Goal: Feedback & Contribution: Contribute content

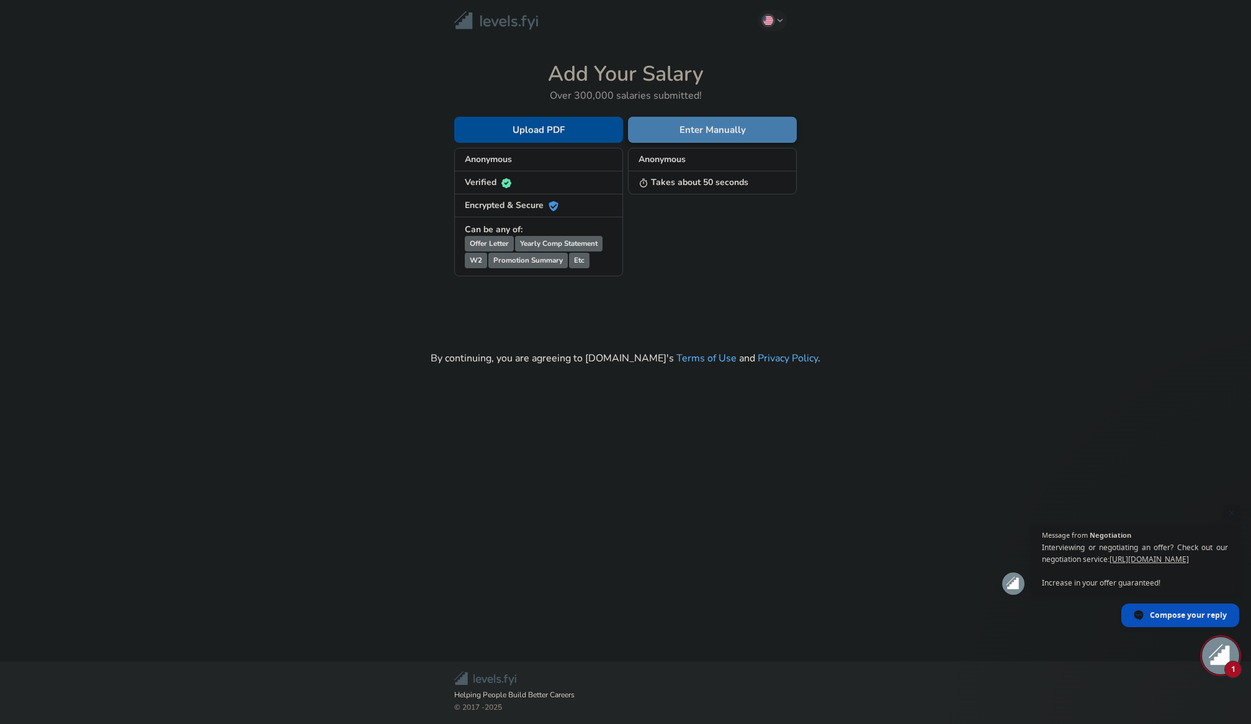
click at [664, 125] on button "Enter Manually" at bounding box center [712, 130] width 169 height 26
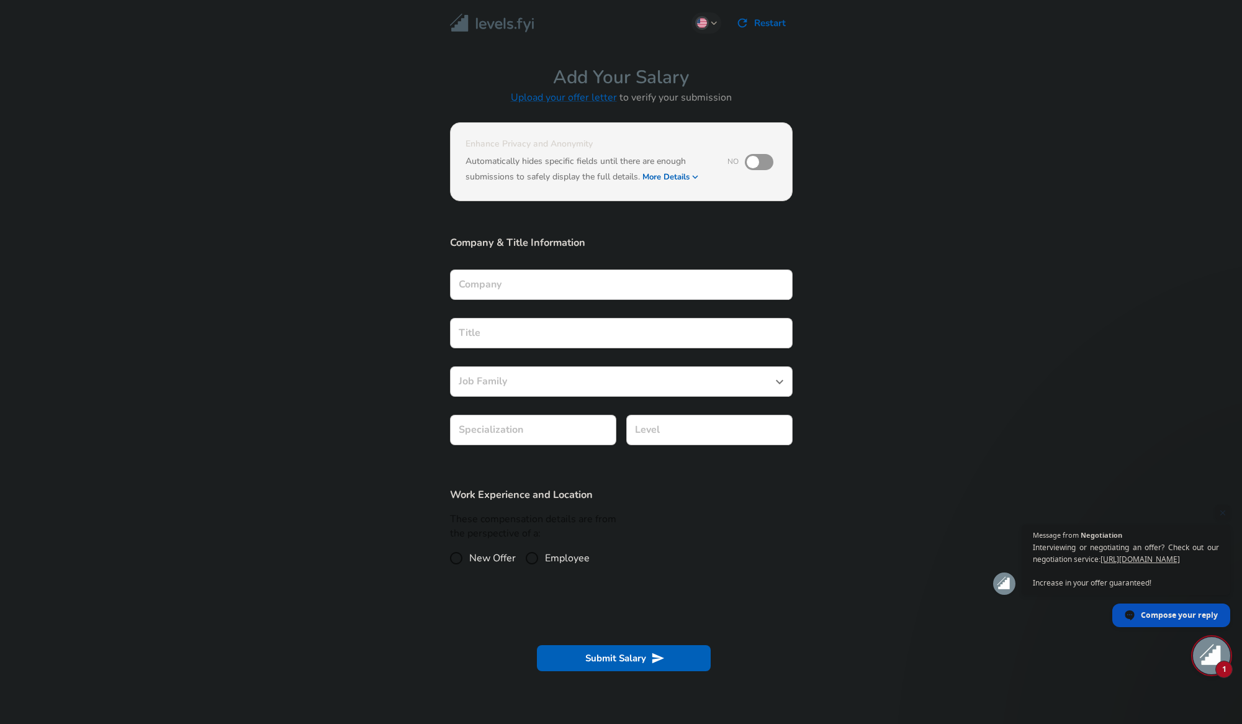
click at [539, 287] on div "Company" at bounding box center [621, 284] width 343 height 30
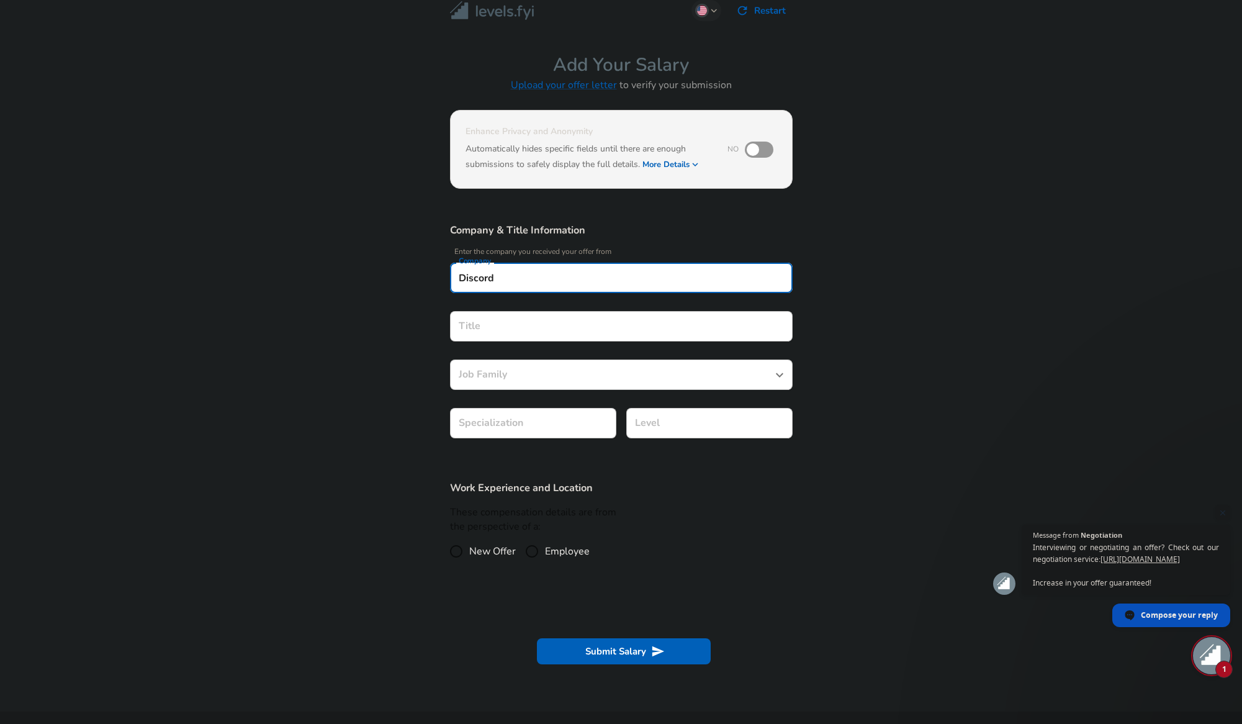
type input "Discord"
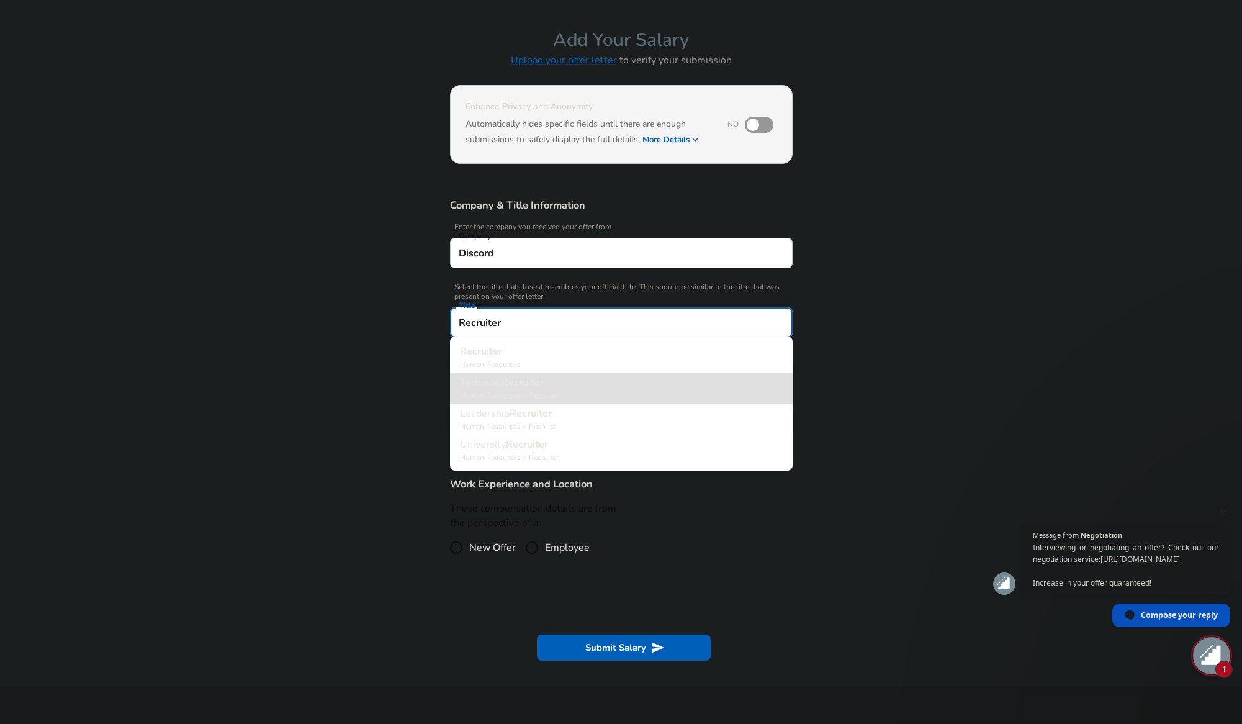
type input "Technical Recruiter"
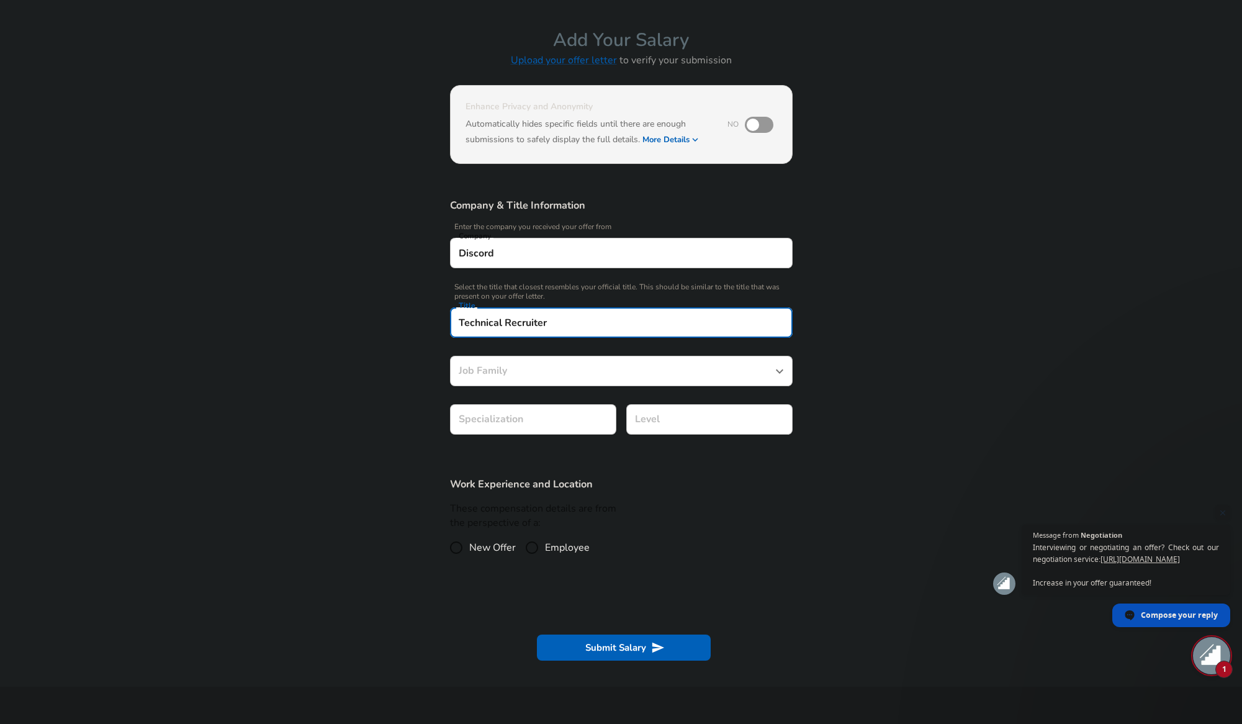
type input "Recruiter"
type input "Technical Recruiter"
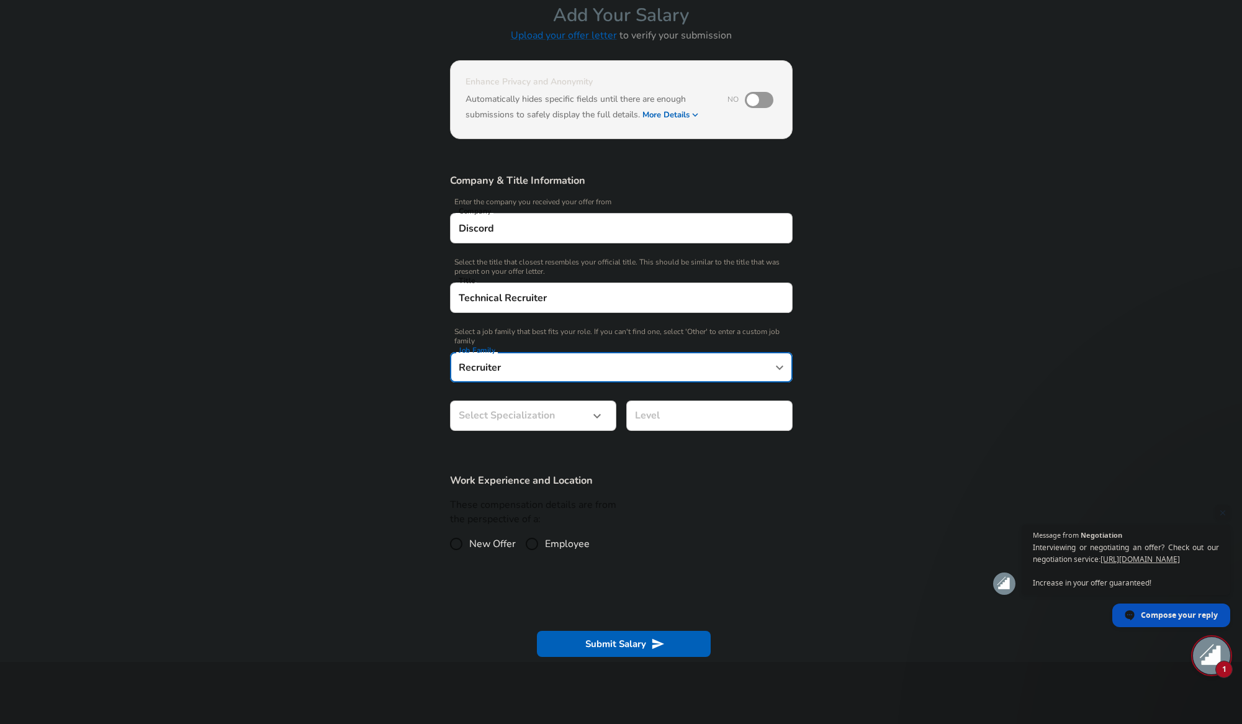
scroll to position [99, 0]
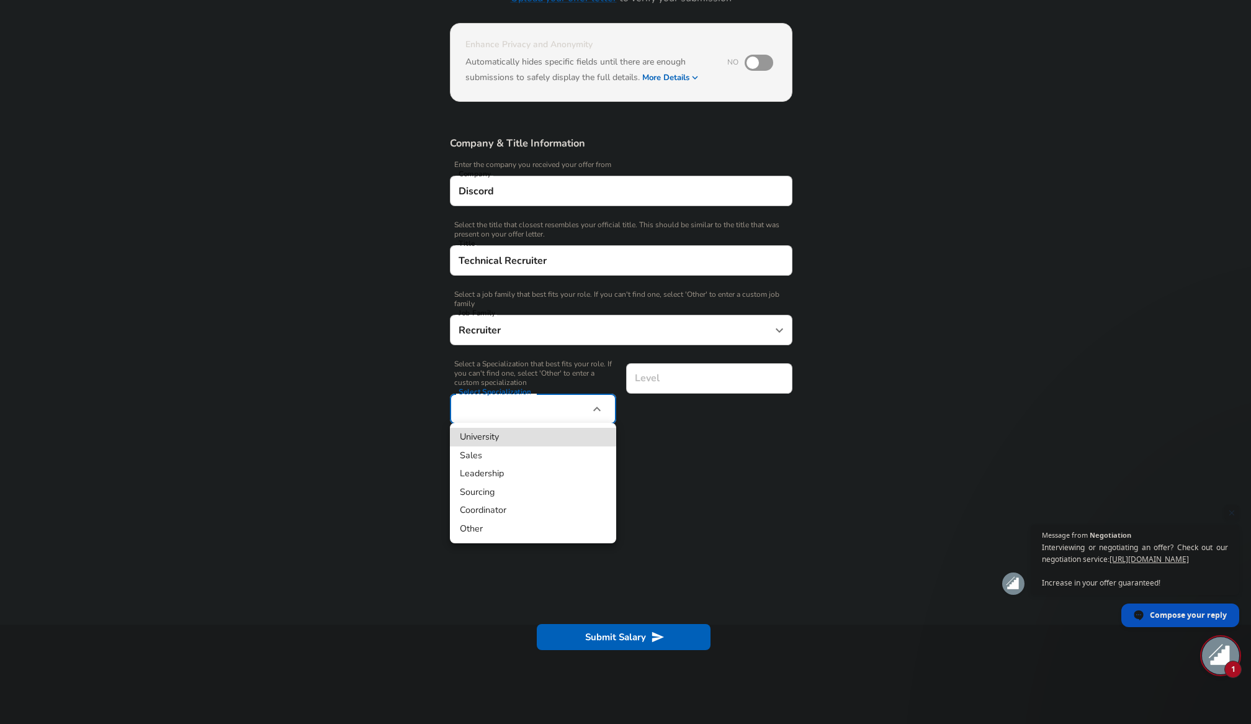
click at [696, 397] on div at bounding box center [625, 362] width 1251 height 724
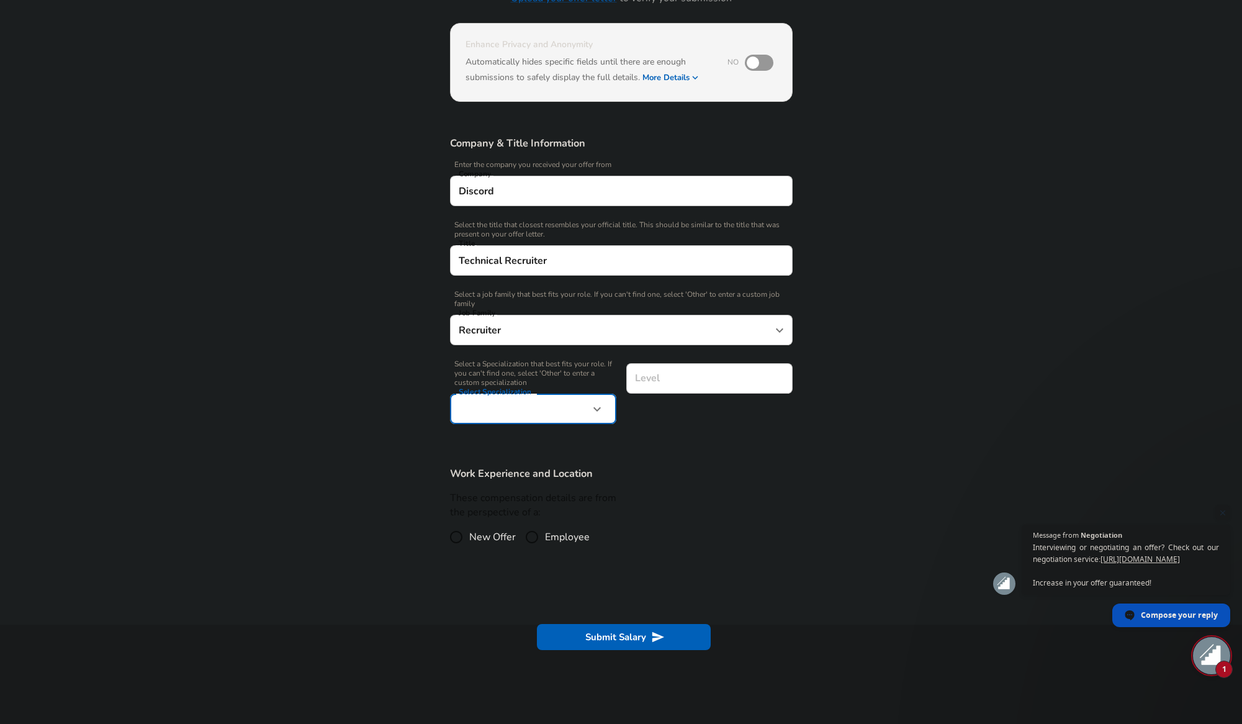
click at [691, 376] on input "Level" at bounding box center [709, 378] width 155 height 19
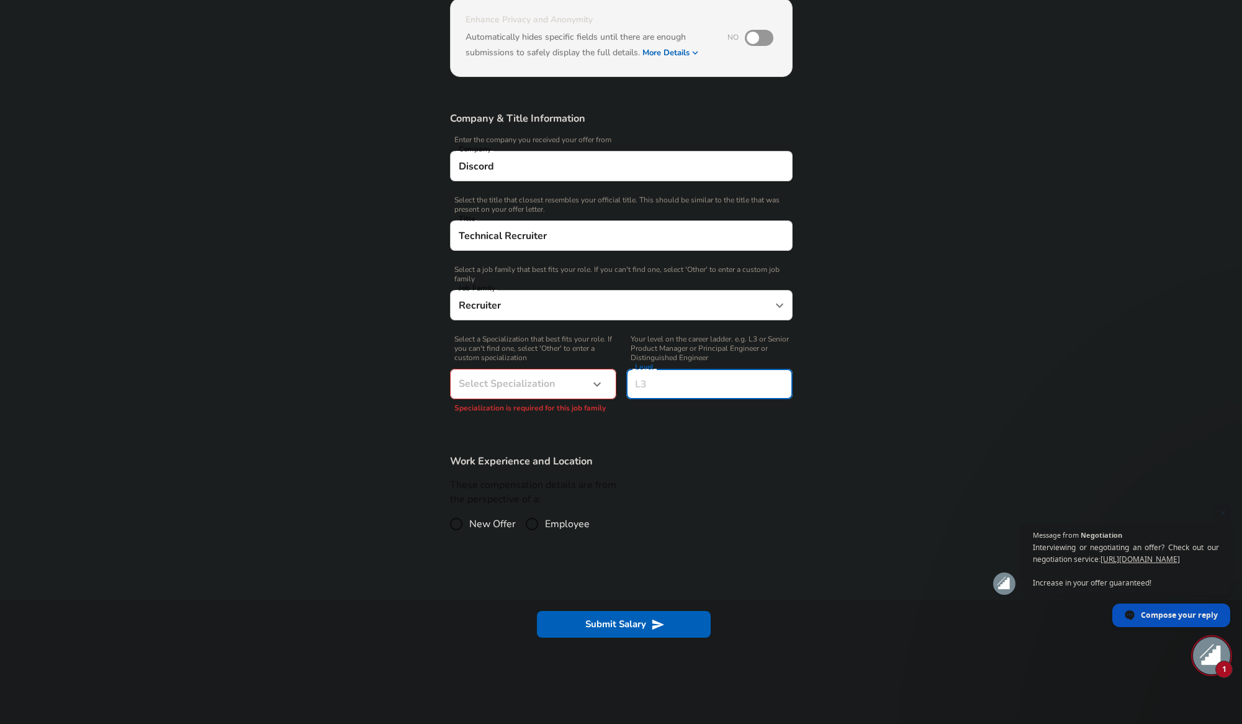
click at [847, 455] on section "Work Experience and Location These compensation details are from the perspectiv…" at bounding box center [621, 501] width 1242 height 124
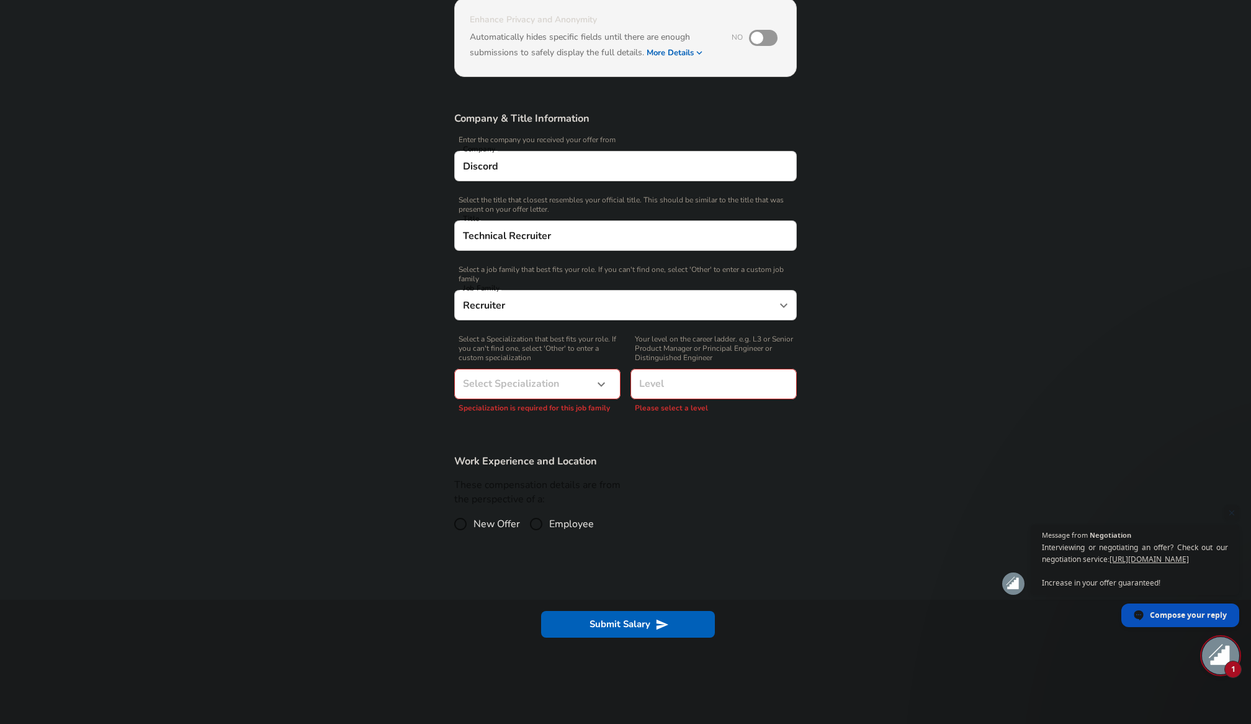
click at [562, 393] on body "English ([GEOGRAPHIC_DATA]) Change Restart Add Your Salary Upload your offer le…" at bounding box center [625, 238] width 1251 height 724
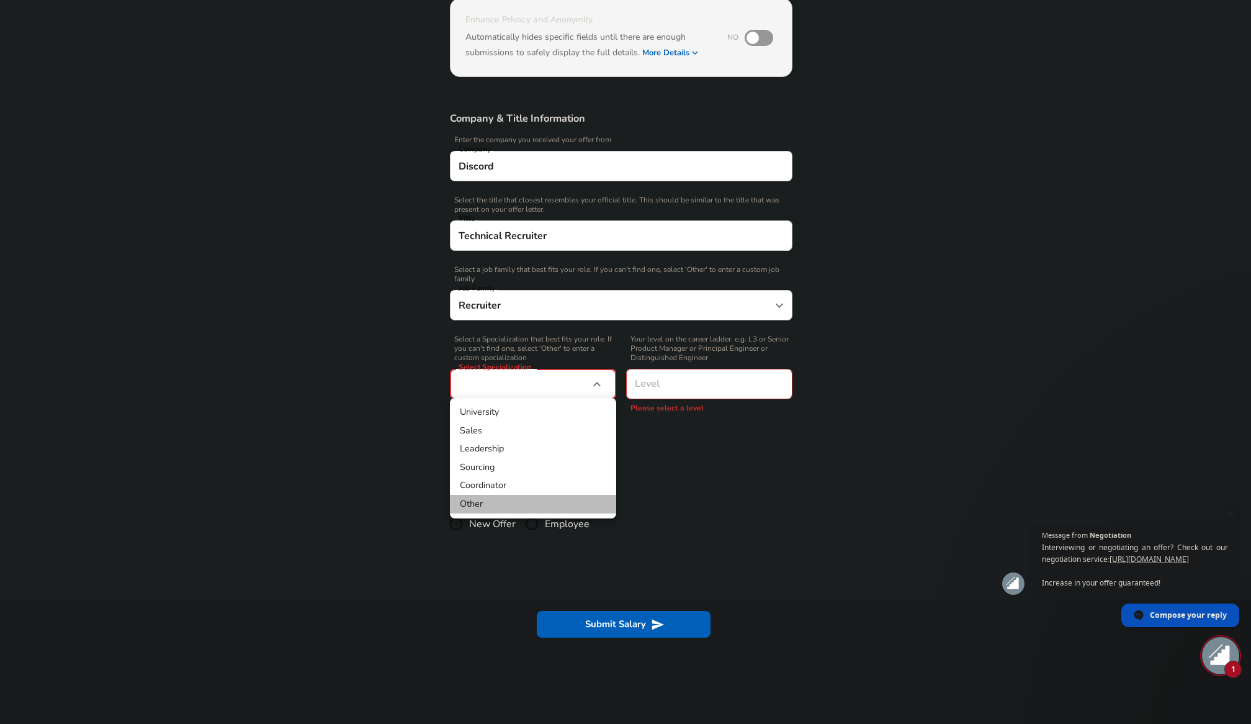
click at [486, 506] on li "Other" at bounding box center [533, 504] width 166 height 19
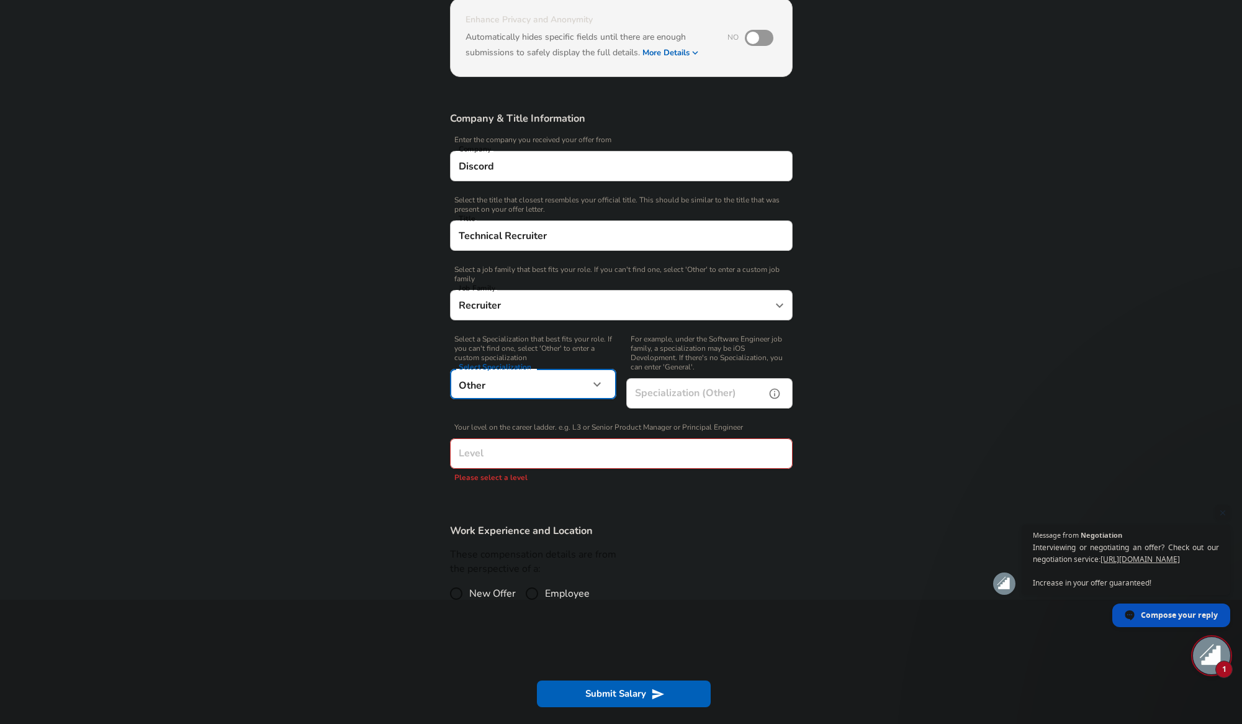
click at [680, 394] on input "Specialization (Other)" at bounding box center [693, 393] width 134 height 30
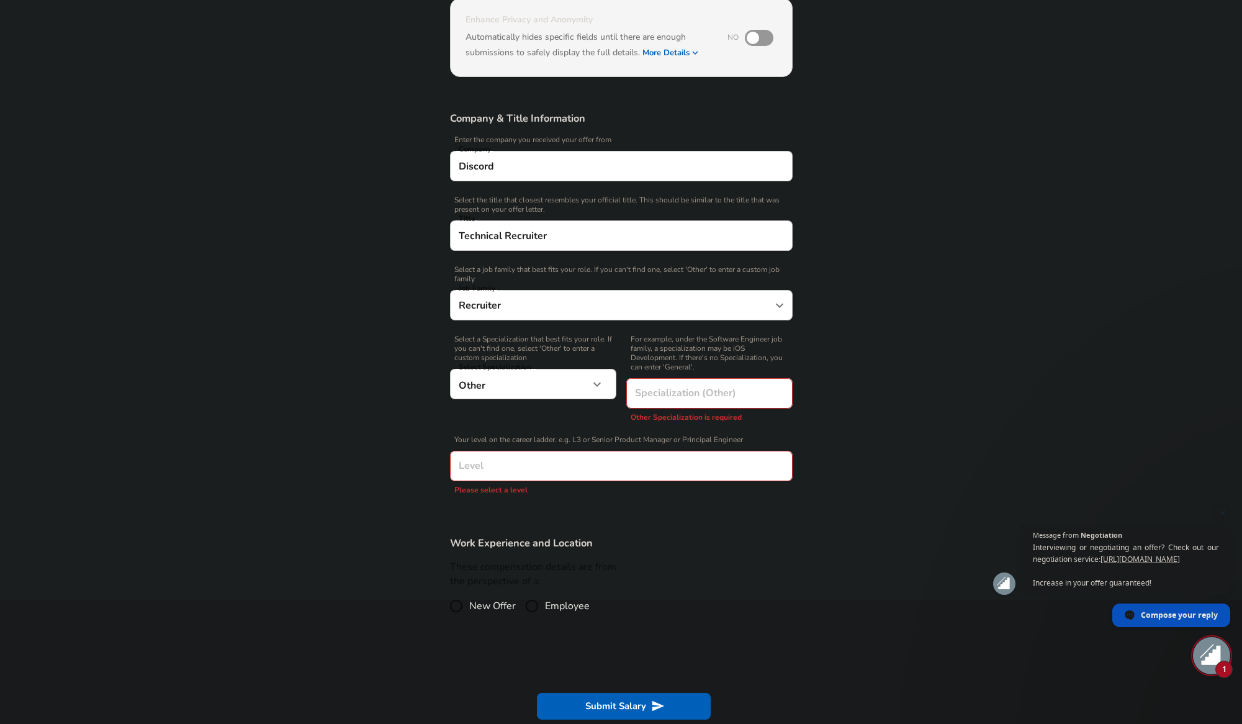
click at [652, 540] on div "Work Experience and Location These compensation details are from the perspectiv…" at bounding box center [621, 581] width 372 height 91
drag, startPoint x: 749, startPoint y: 372, endPoint x: 739, endPoint y: 363, distance: 13.2
click at [749, 371] on div "For example, under the Software Engineer job family, a specialization may be iO…" at bounding box center [704, 378] width 176 height 101
drag, startPoint x: 737, startPoint y: 362, endPoint x: 644, endPoint y: 334, distance: 98.0
click at [649, 335] on span "For example, under the Software Engineer job family, a specialization may be iO…" at bounding box center [709, 353] width 166 height 37
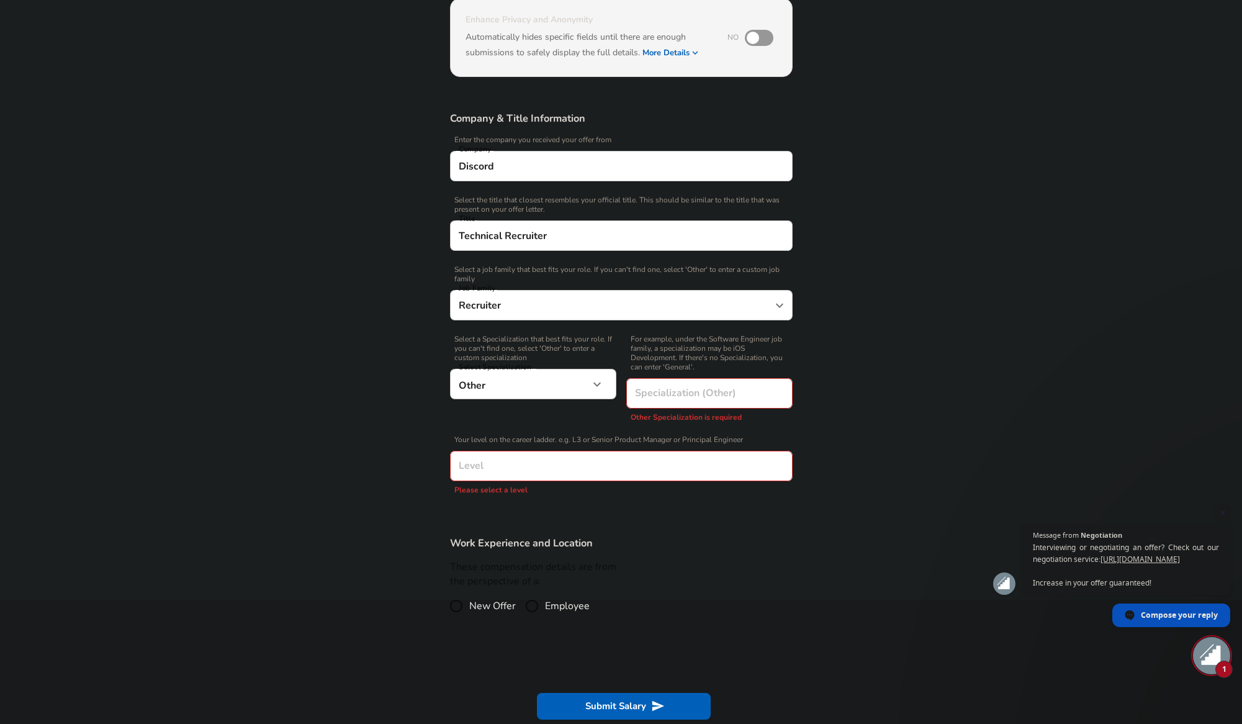
click at [644, 335] on span "For example, under the Software Engineer job family, a specialization may be iO…" at bounding box center [709, 353] width 166 height 37
click at [631, 335] on span "For example, under the Software Engineer job family, a specialization may be iO…" at bounding box center [709, 353] width 166 height 37
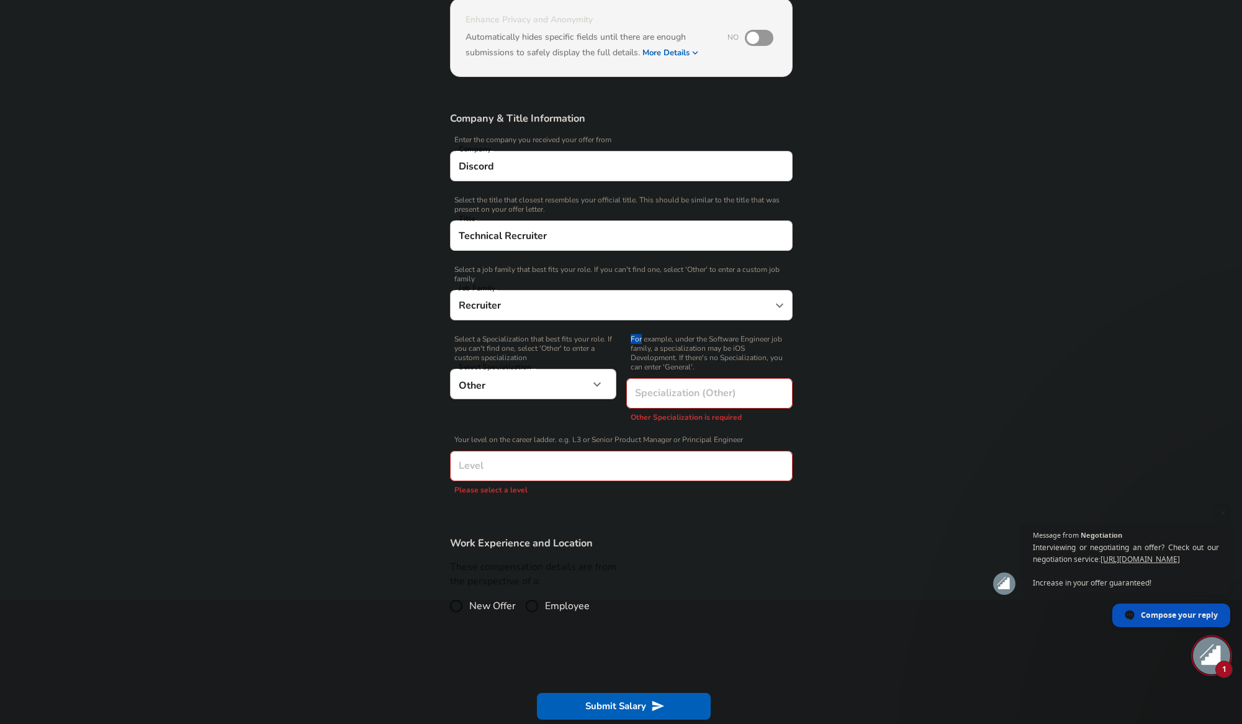
click at [631, 335] on span "For example, under the Software Engineer job family, a specialization may be iO…" at bounding box center [709, 353] width 166 height 37
click at [655, 372] on div "For example, under the Software Engineer job family, a specialization may be iO…" at bounding box center [704, 378] width 176 height 101
click at [602, 379] on icon "button" at bounding box center [597, 384] width 15 height 15
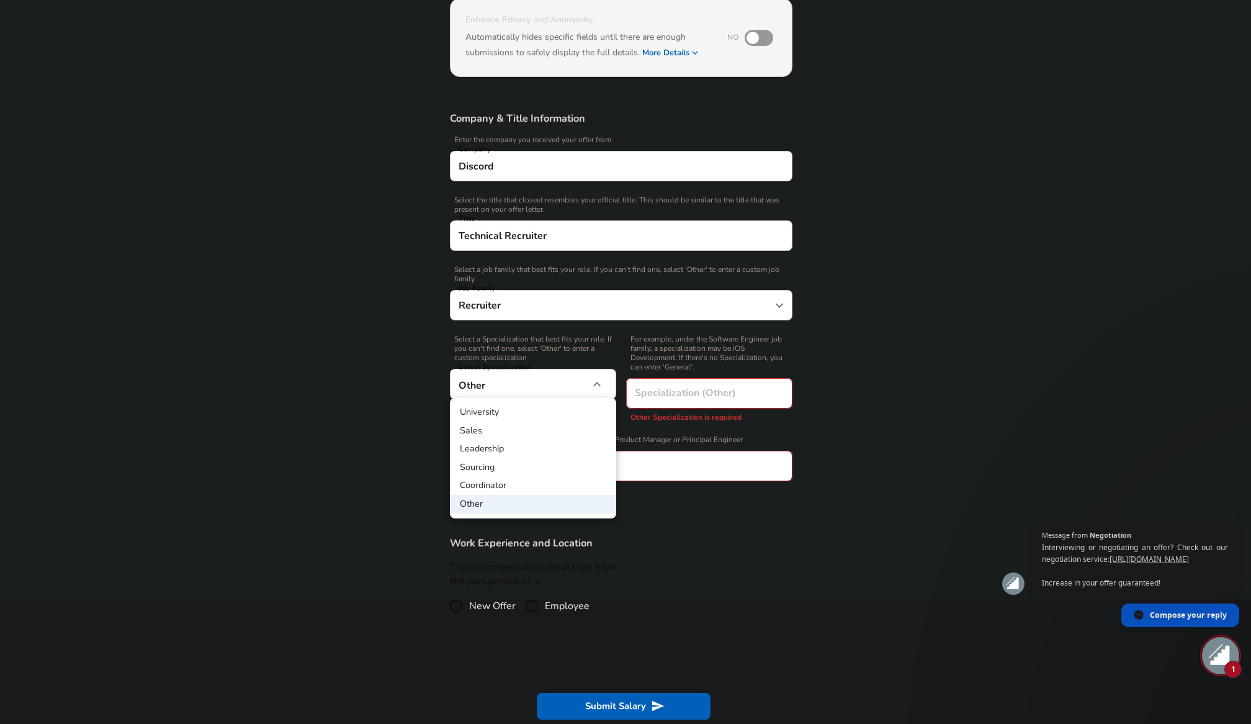
click at [769, 371] on div at bounding box center [625, 362] width 1251 height 724
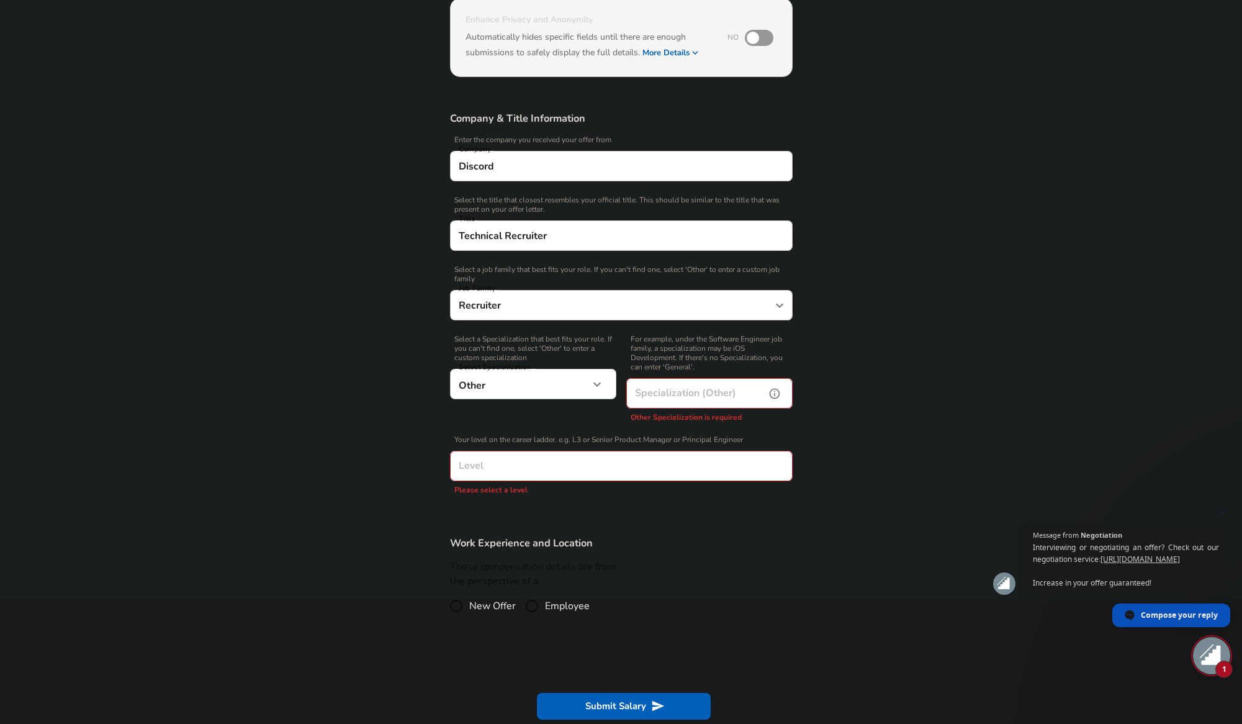
click at [714, 390] on input "Specialization (Other)" at bounding box center [693, 393] width 134 height 30
click at [569, 378] on body "English ([GEOGRAPHIC_DATA]) Change Restart Add Your Salary Upload your offer le…" at bounding box center [621, 238] width 1242 height 724
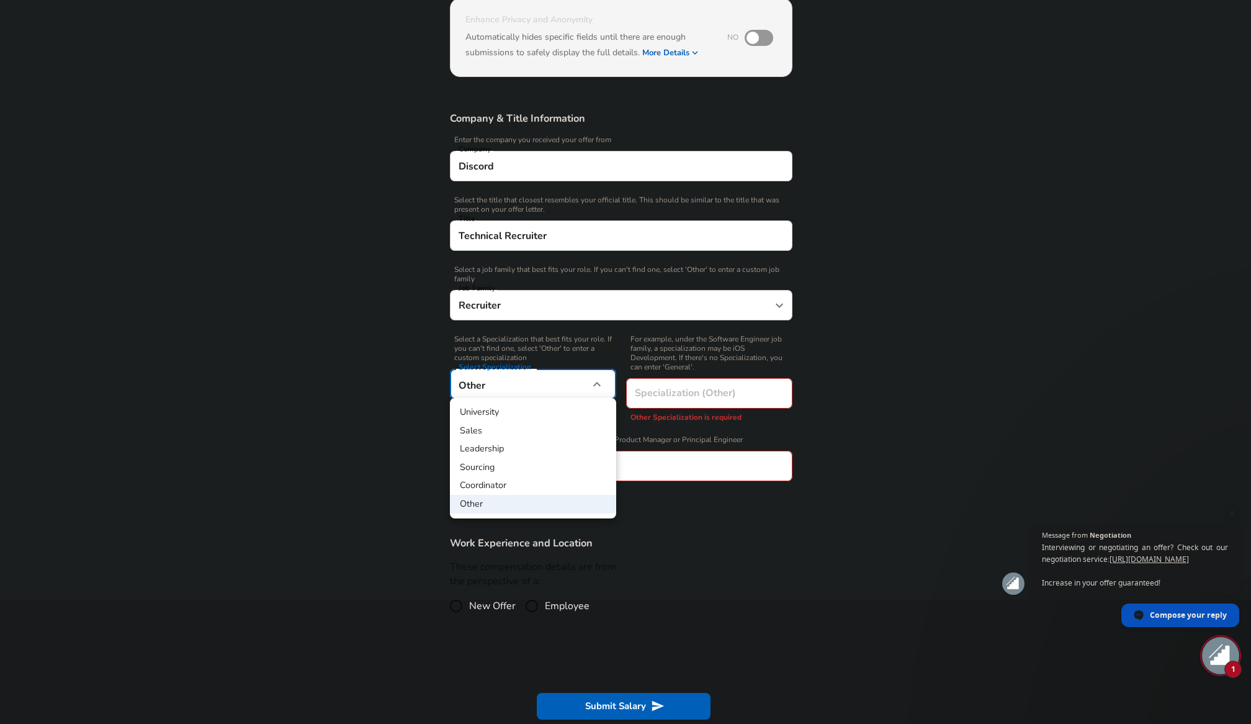
click at [539, 344] on div at bounding box center [625, 362] width 1251 height 724
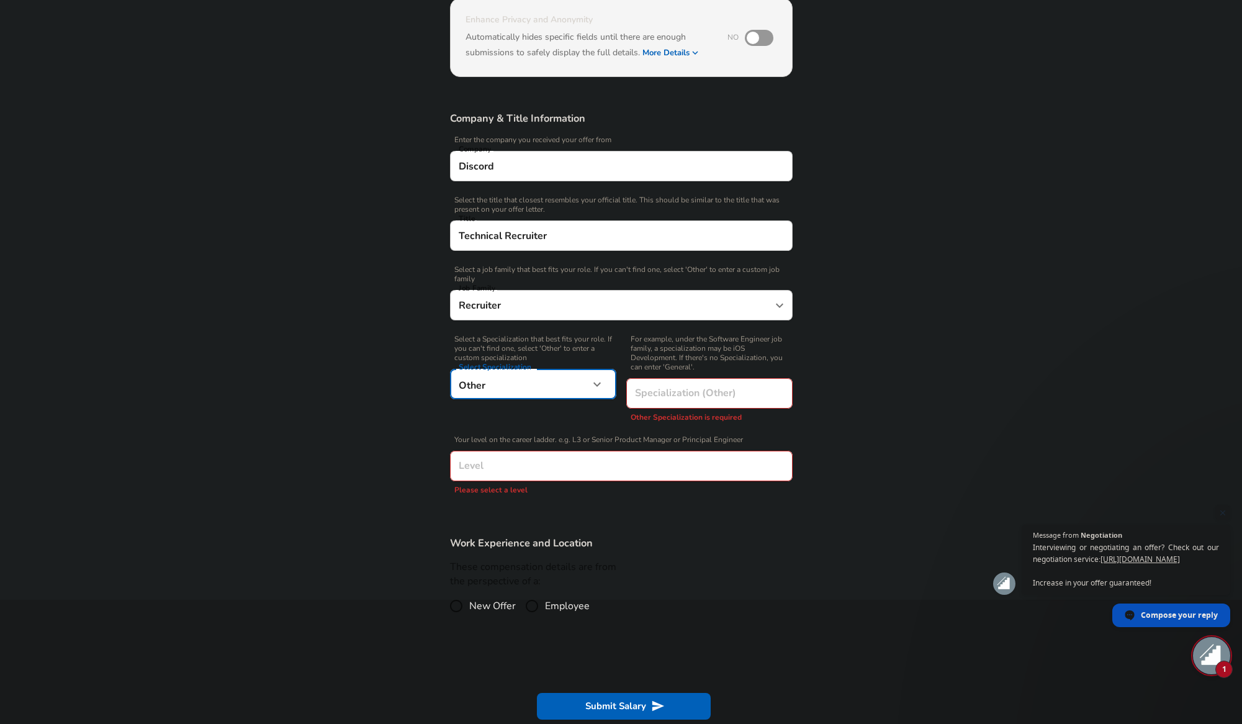
click at [548, 310] on input "Recruiter" at bounding box center [612, 304] width 313 height 19
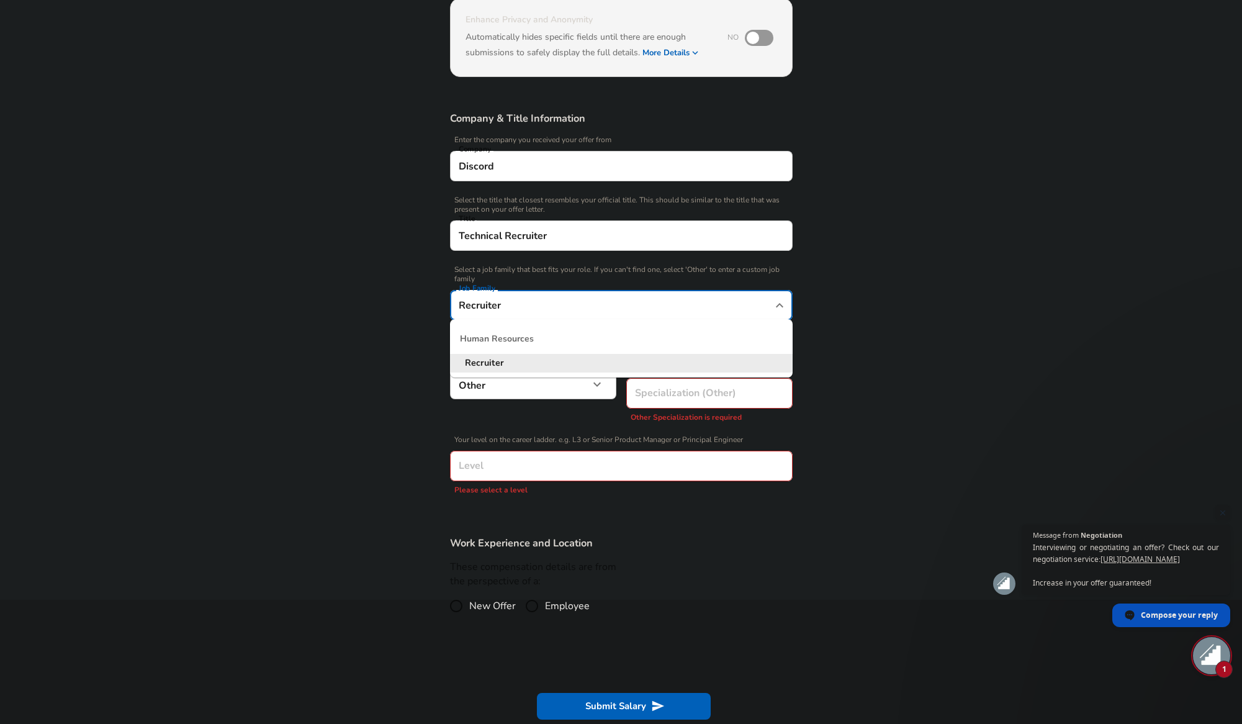
click at [377, 332] on section "Company & Title Information Enter the company you received your offer from Comp…" at bounding box center [621, 309] width 1242 height 425
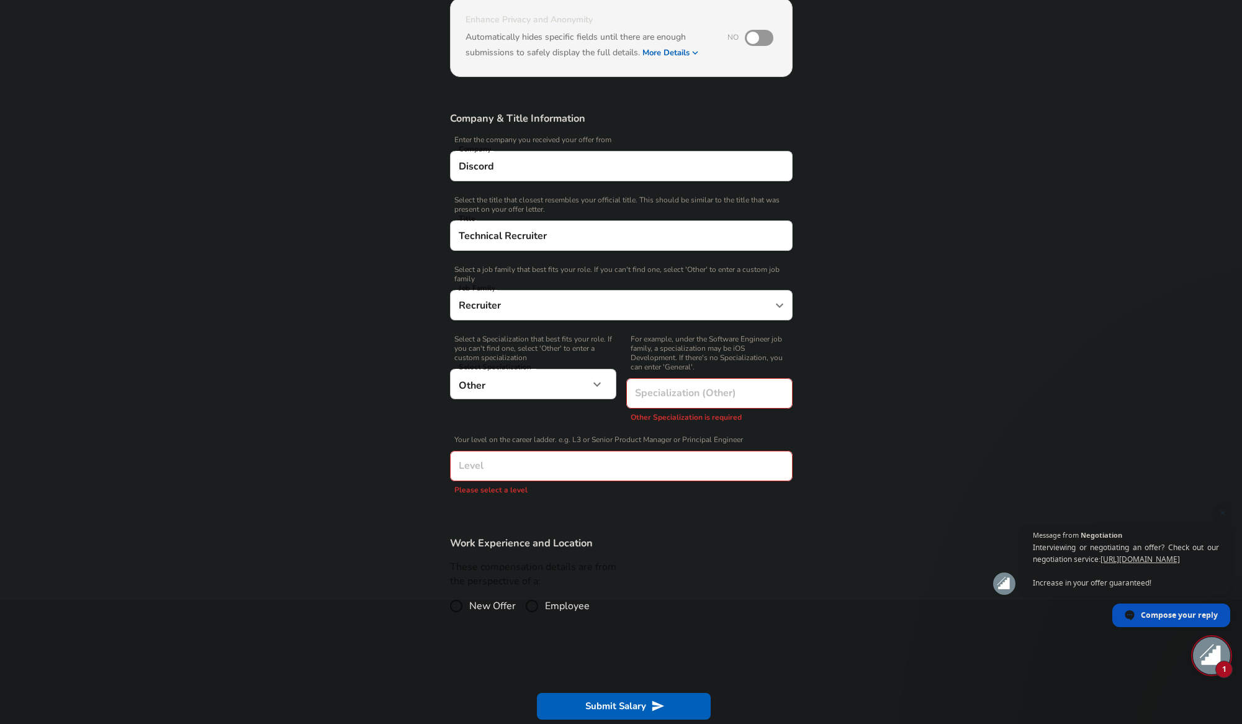
click at [495, 380] on body "English ([GEOGRAPHIC_DATA]) Change Restart Add Your Salary Upload your offer le…" at bounding box center [621, 238] width 1242 height 724
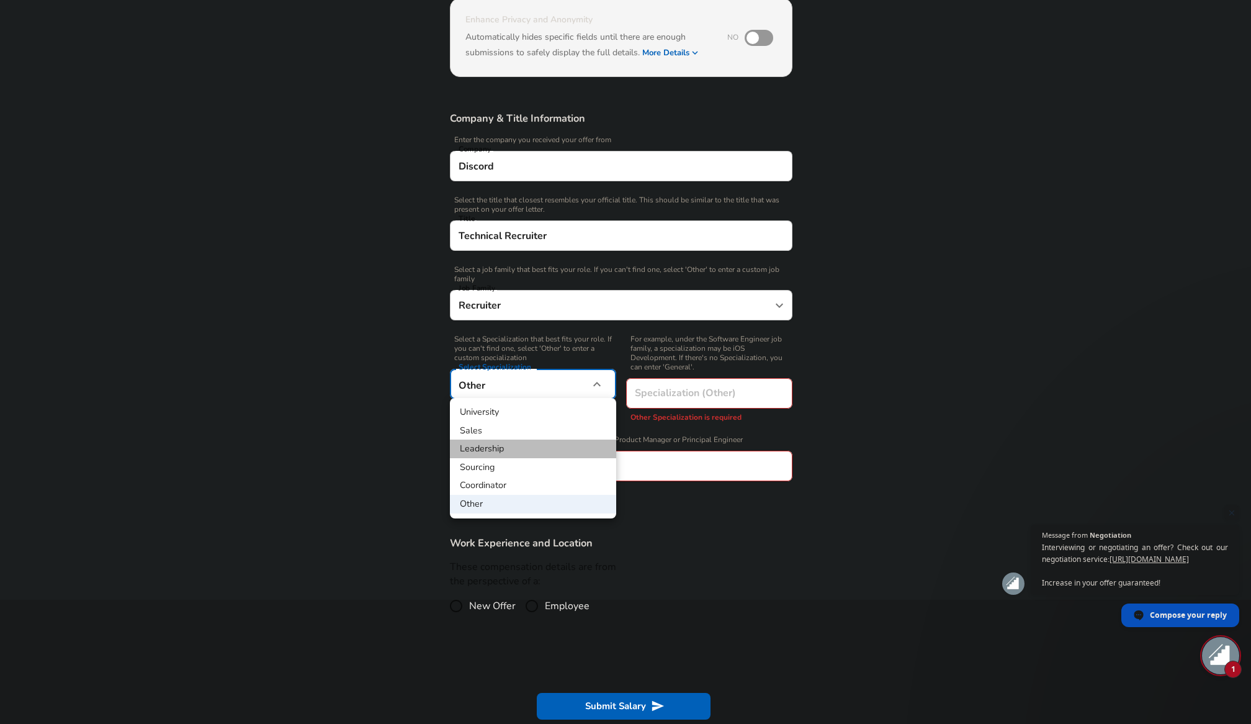
click at [499, 446] on li "Leadership" at bounding box center [533, 448] width 166 height 19
type input "Leadership"
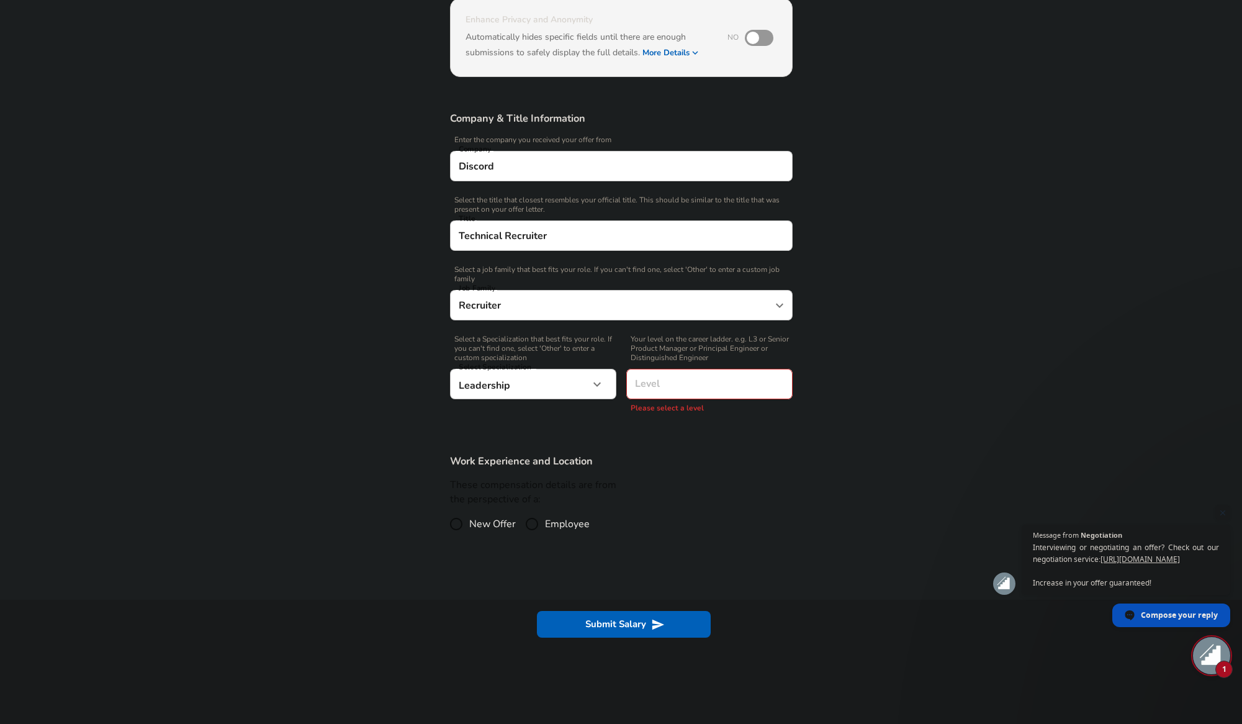
click at [413, 439] on section "Work Experience and Location These compensation details are from the perspectiv…" at bounding box center [621, 501] width 1242 height 124
click at [495, 356] on span "Select a Specialization that best fits your role. If you can't find one, select…" at bounding box center [533, 349] width 166 height 28
click at [508, 353] on span "Select a Specialization that best fits your role. If you can't find one, select…" at bounding box center [533, 349] width 166 height 28
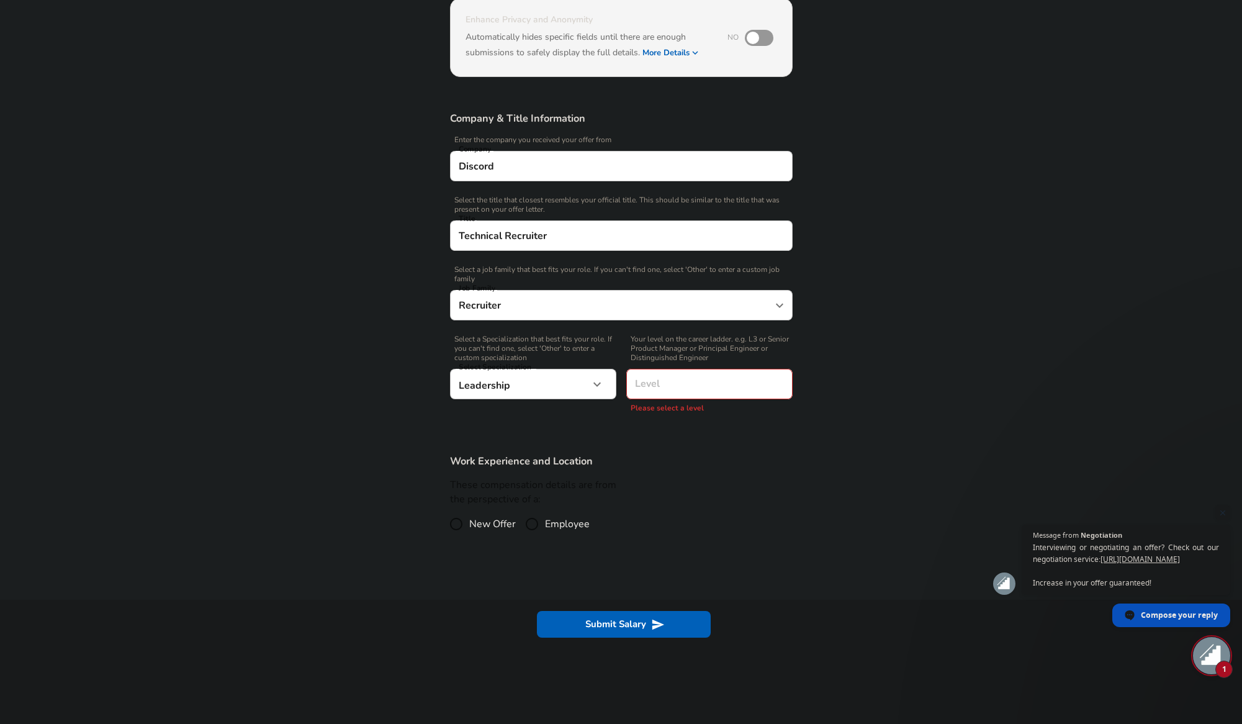
click at [487, 343] on span "Select a Specialization that best fits your role. If you can't find one, select…" at bounding box center [533, 349] width 166 height 28
click at [567, 400] on div "Select Specialization Leadership Leadership Select Specialization" at bounding box center [533, 386] width 166 height 34
click at [570, 387] on body "English ([GEOGRAPHIC_DATA]) Change Restart Add Your Salary Upload your offer le…" at bounding box center [621, 238] width 1242 height 724
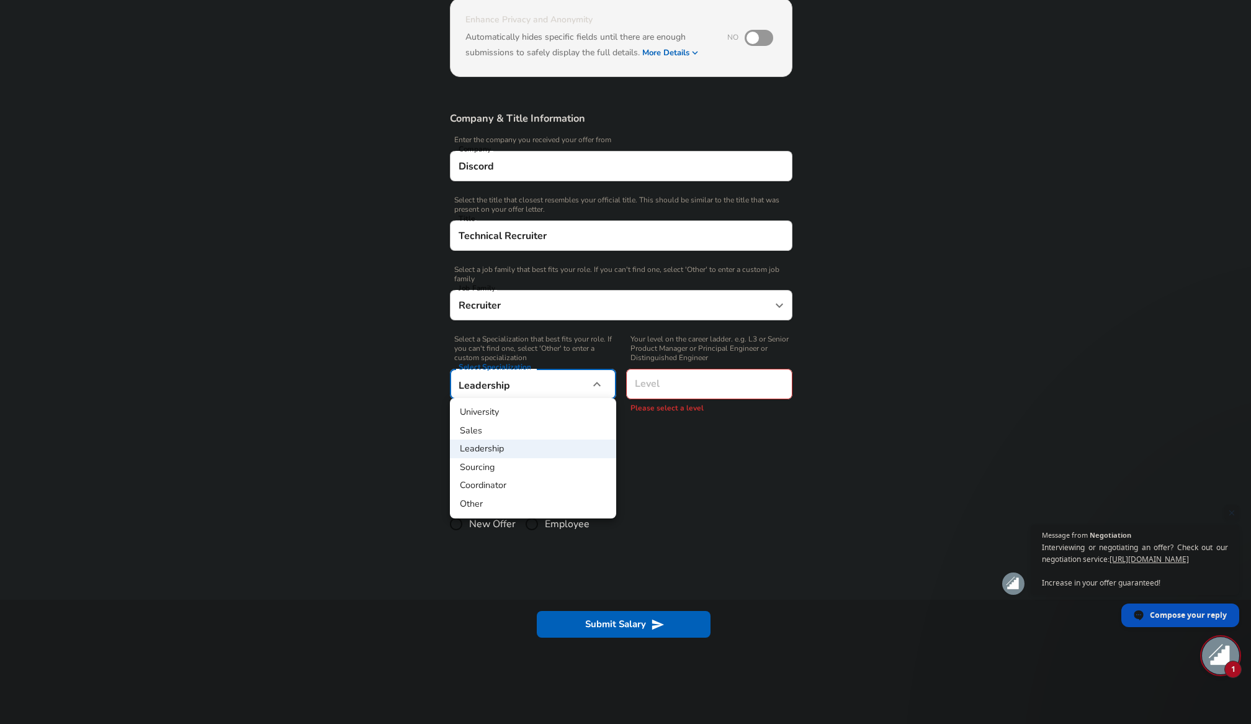
click at [445, 402] on div at bounding box center [625, 362] width 1251 height 724
click at [504, 384] on body "English ([GEOGRAPHIC_DATA]) Change Restart Add Your Salary Upload your offer le…" at bounding box center [621, 238] width 1242 height 724
click at [775, 458] on div at bounding box center [625, 362] width 1251 height 724
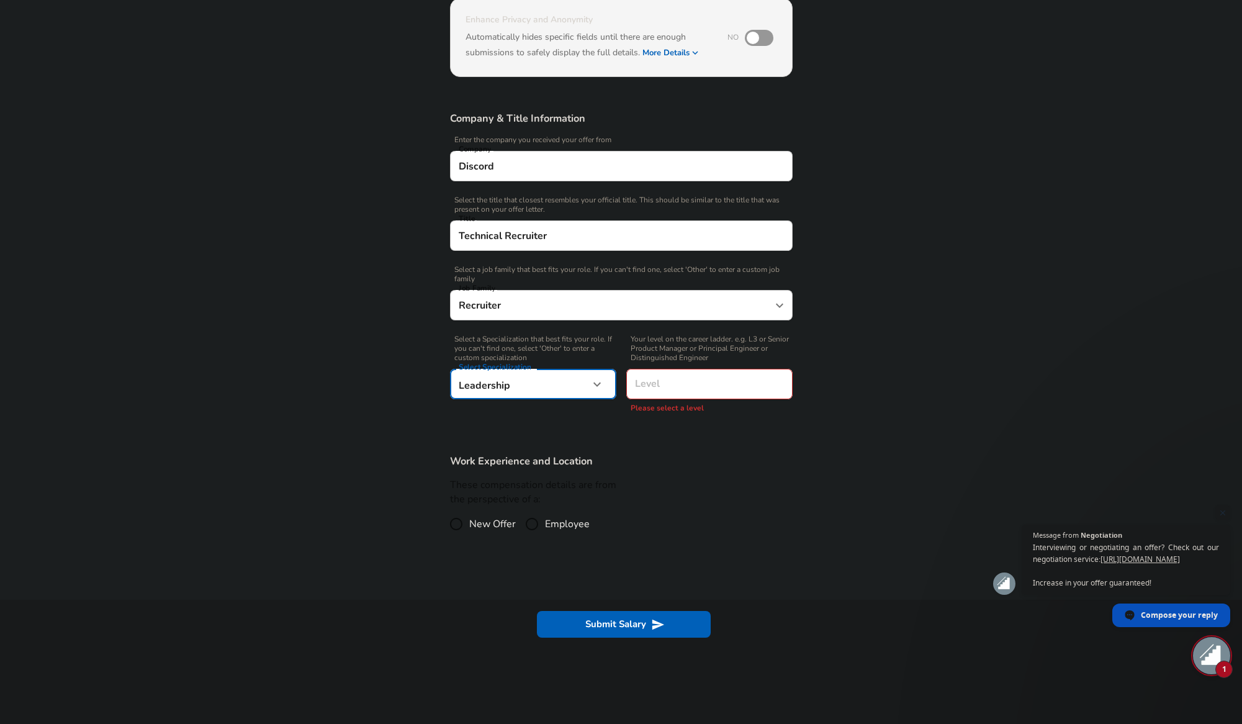
click at [549, 528] on span "Employee" at bounding box center [567, 523] width 45 height 15
click at [545, 528] on input "Employee" at bounding box center [532, 524] width 26 height 20
radio input "true"
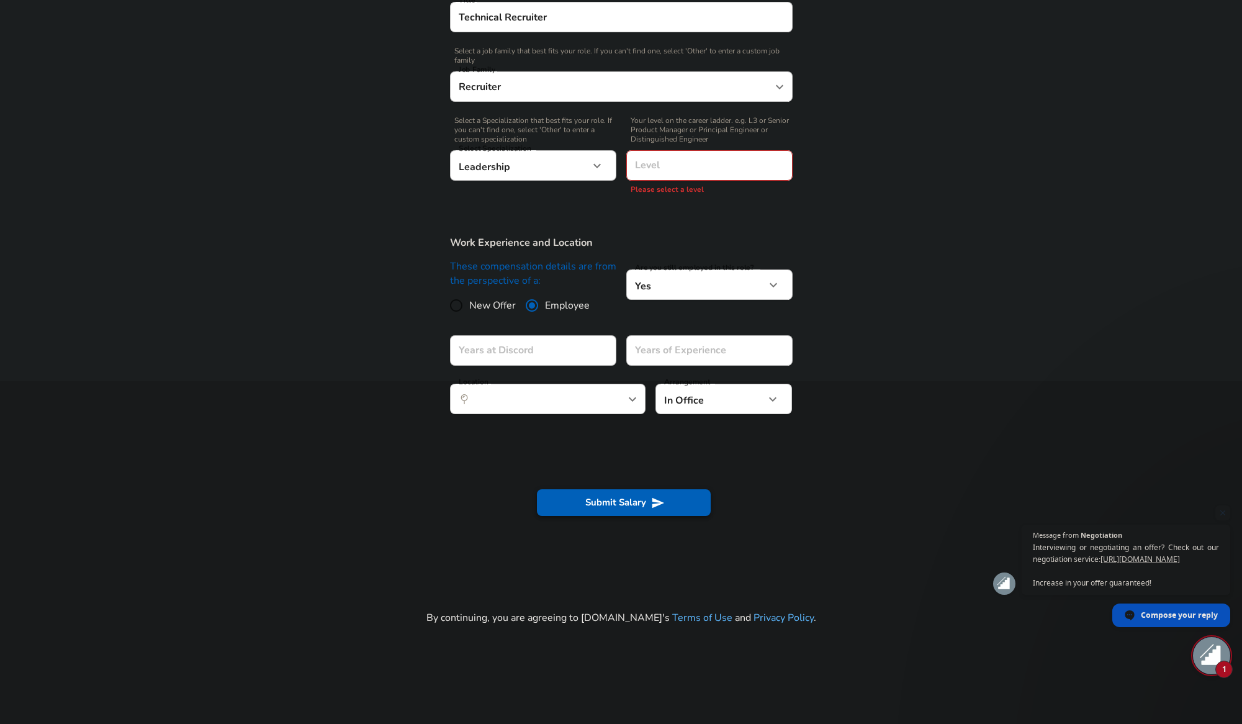
scroll to position [409, 0]
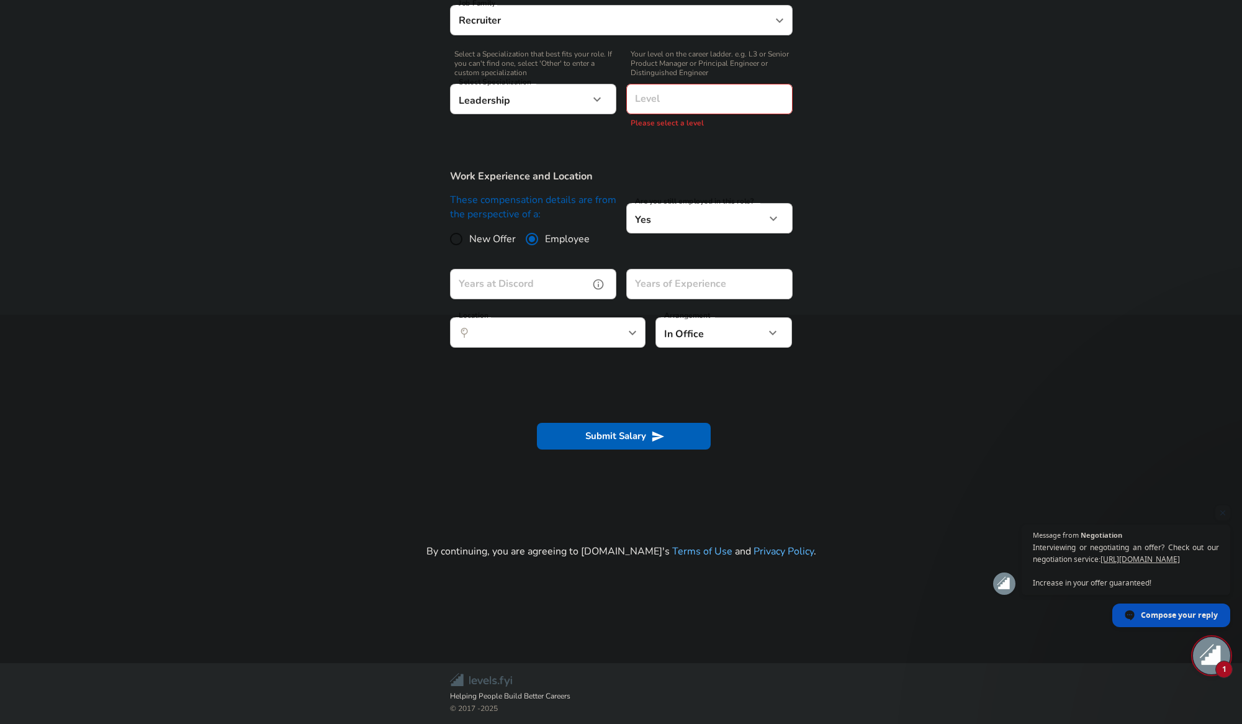
click at [595, 285] on icon "help" at bounding box center [598, 284] width 12 height 12
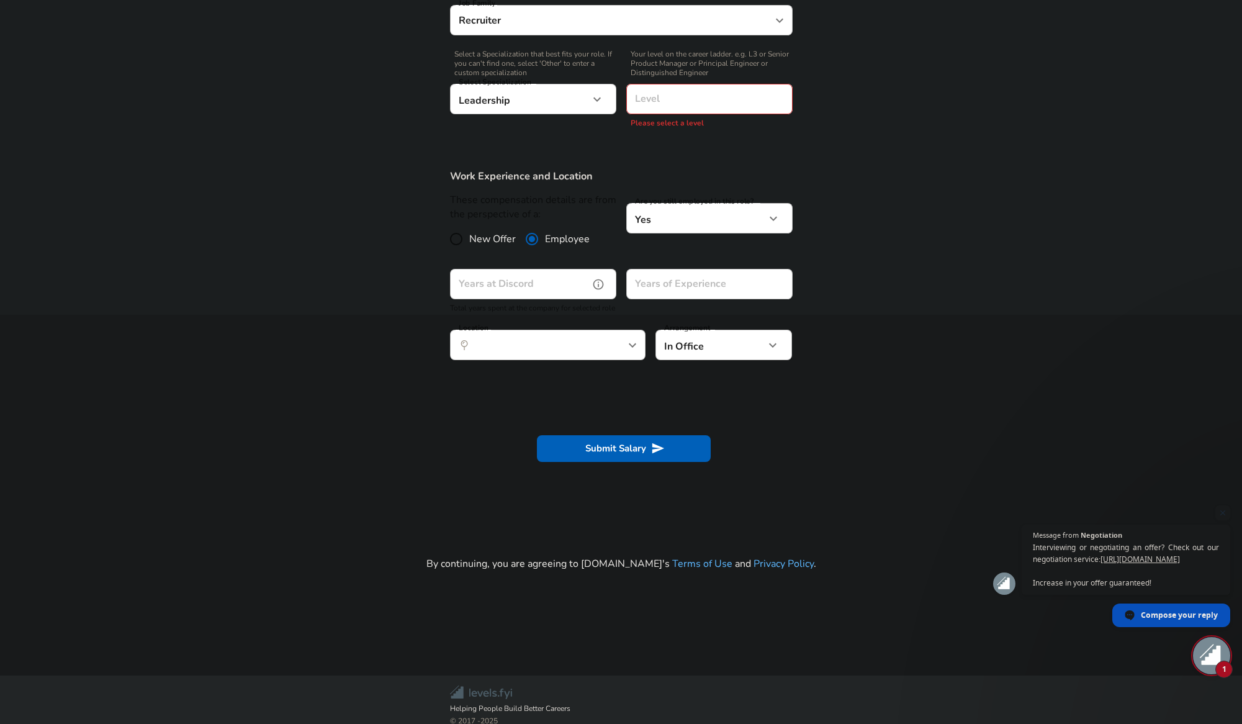
click at [546, 286] on input "Years at Discord" at bounding box center [519, 284] width 139 height 30
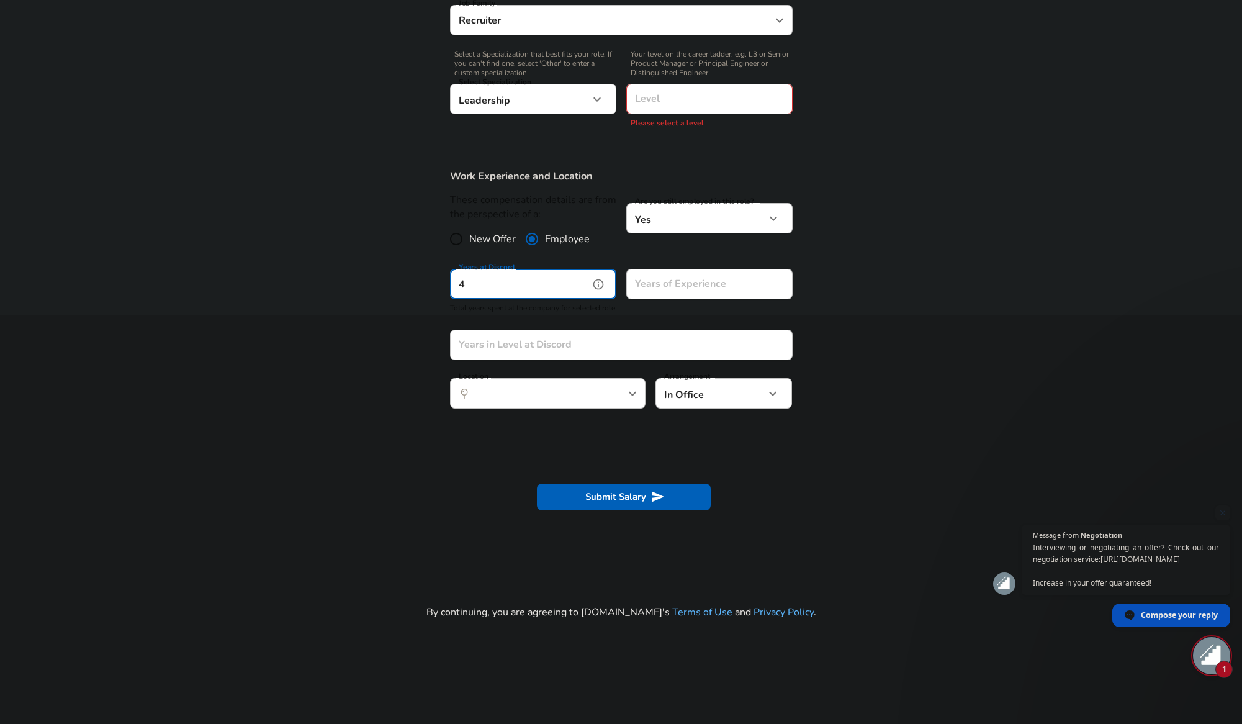
type input "4"
click at [684, 298] on div "Years of Experience Years of Experience" at bounding box center [709, 286] width 166 height 34
click at [693, 288] on input "Years of Experience" at bounding box center [695, 284] width 139 height 30
click at [653, 286] on input "Years of Experience" at bounding box center [695, 284] width 139 height 30
type input "8"
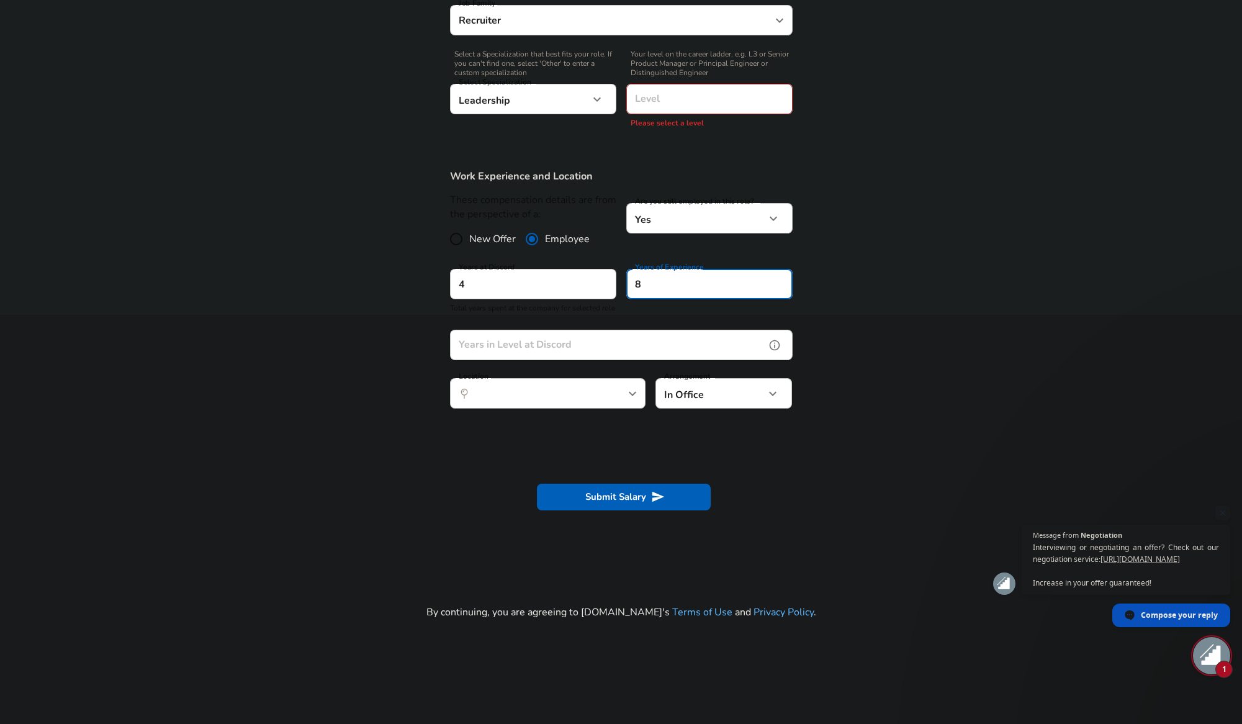
click at [524, 360] on input "Years in Level at Discord" at bounding box center [607, 345] width 315 height 30
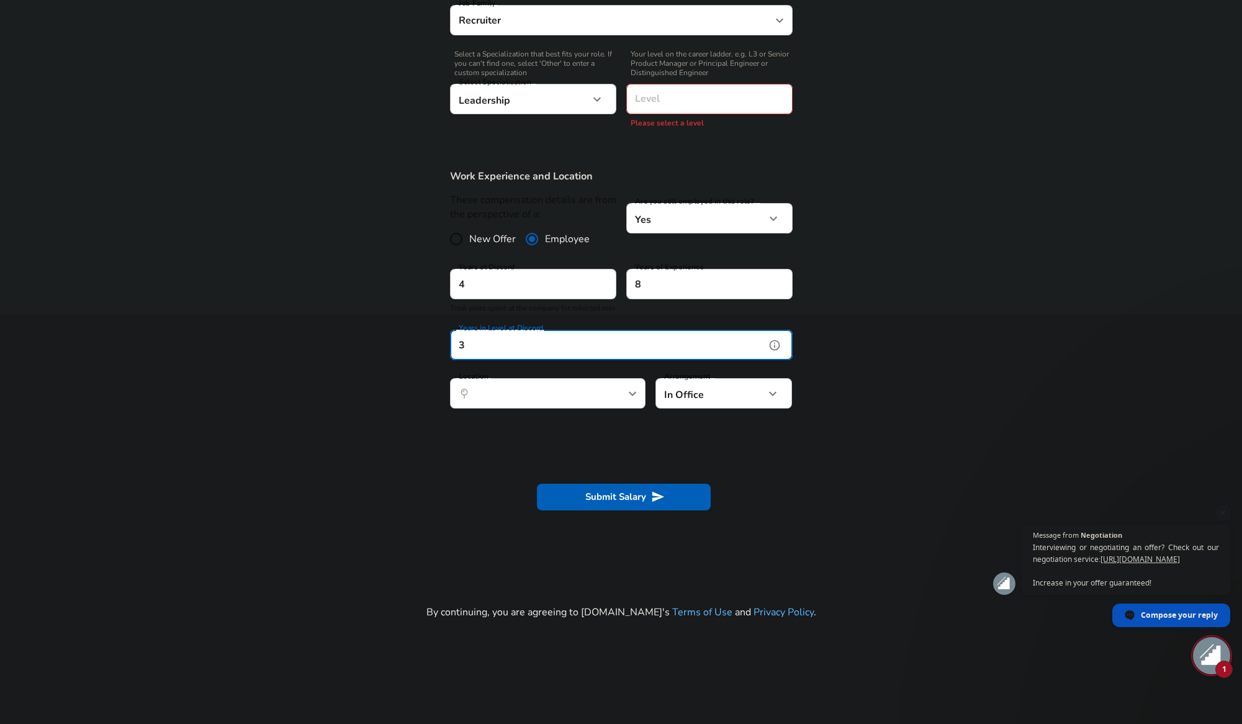
type input "3"
click at [548, 400] on input "Location" at bounding box center [533, 393] width 127 height 19
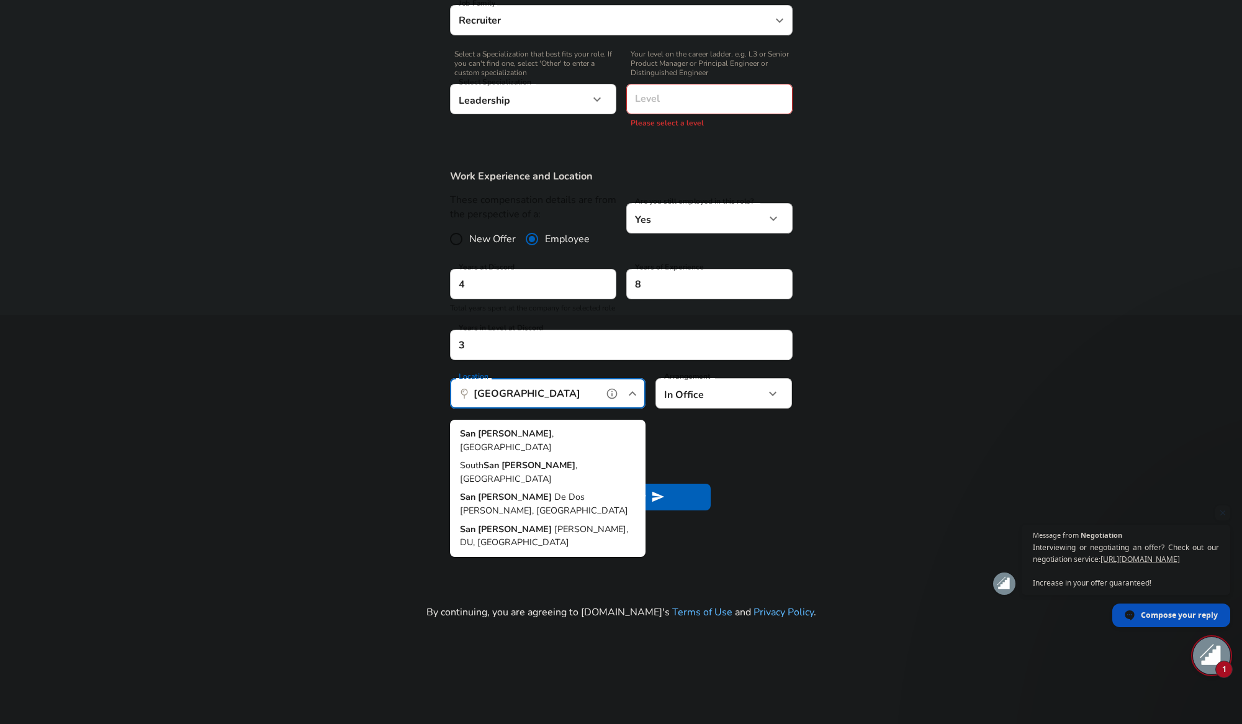
click at [531, 439] on span "[GEOGRAPHIC_DATA] , [GEOGRAPHIC_DATA]" at bounding box center [548, 440] width 176 height 27
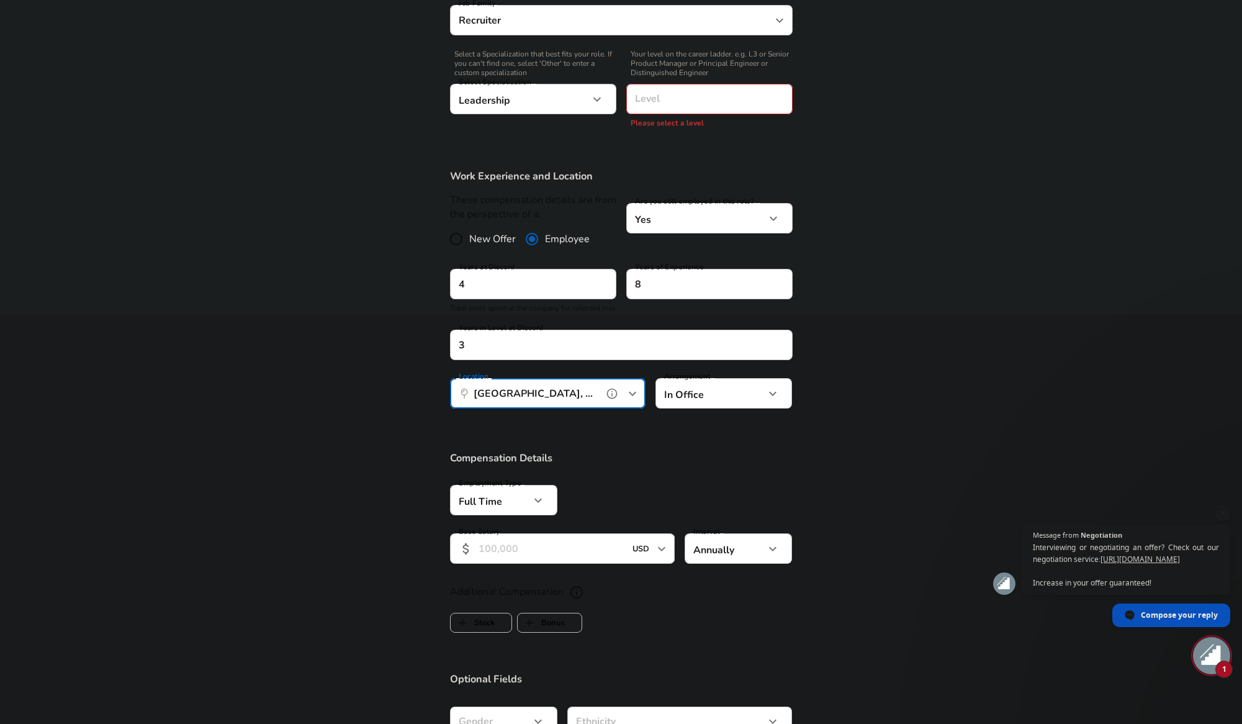
type input "[GEOGRAPHIC_DATA], [GEOGRAPHIC_DATA]"
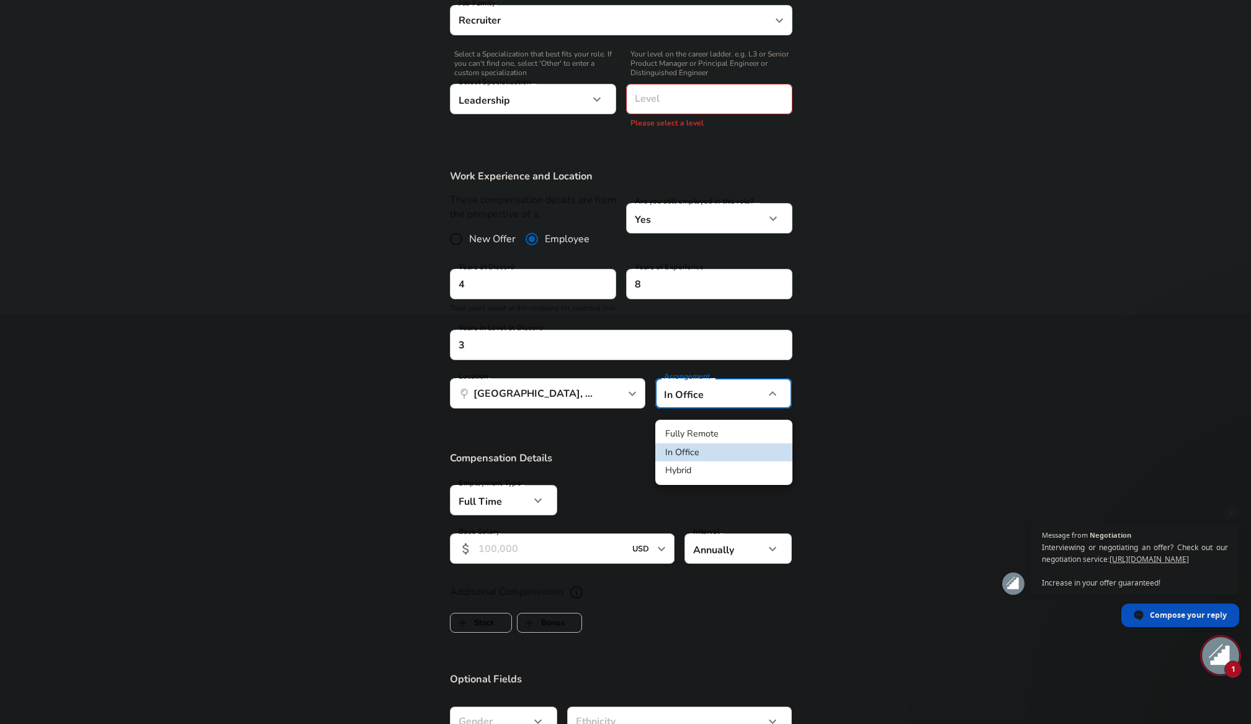
click at [724, 474] on li "Hybrid" at bounding box center [723, 470] width 137 height 19
type input "hybrid"
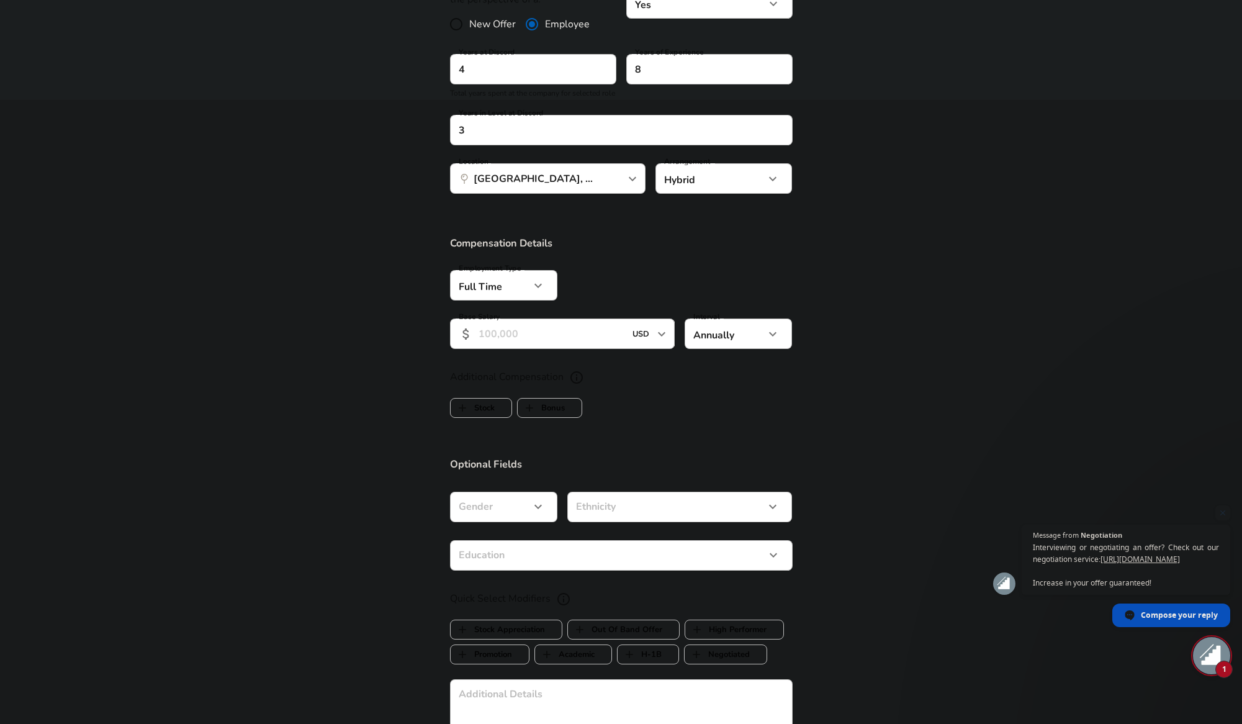
scroll to position [667, 0]
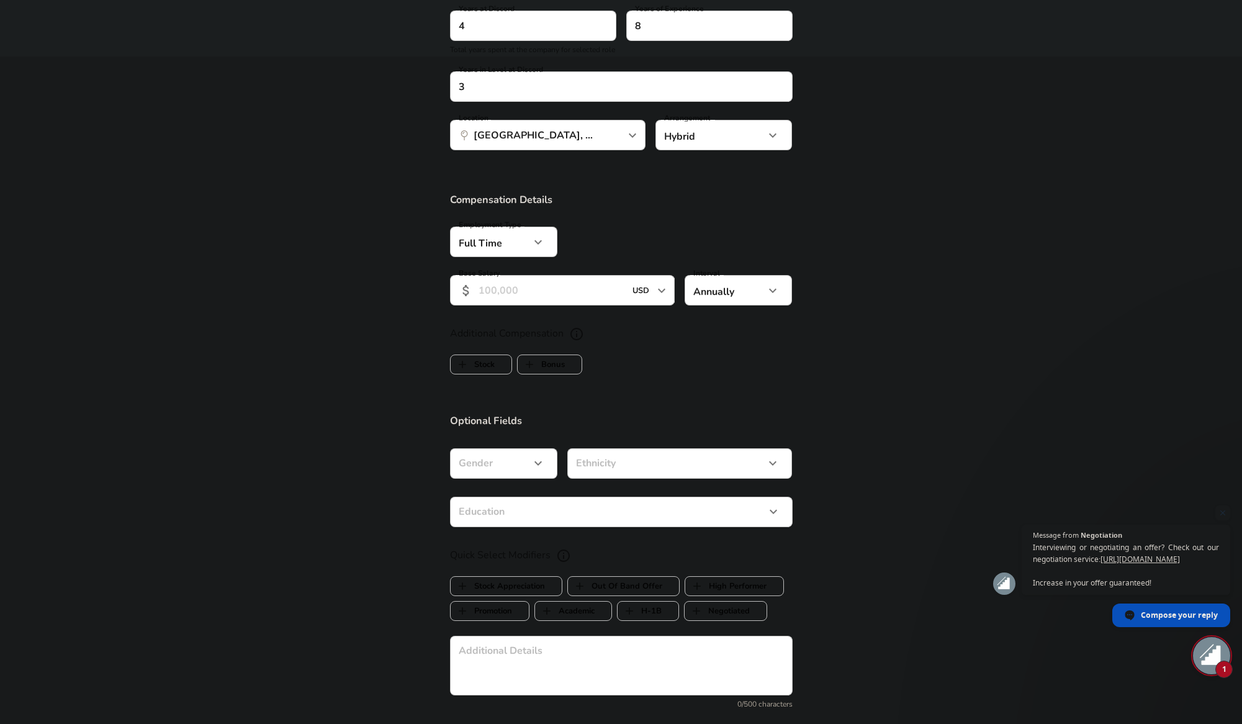
click at [567, 296] on input "Base Salary" at bounding box center [552, 290] width 147 height 30
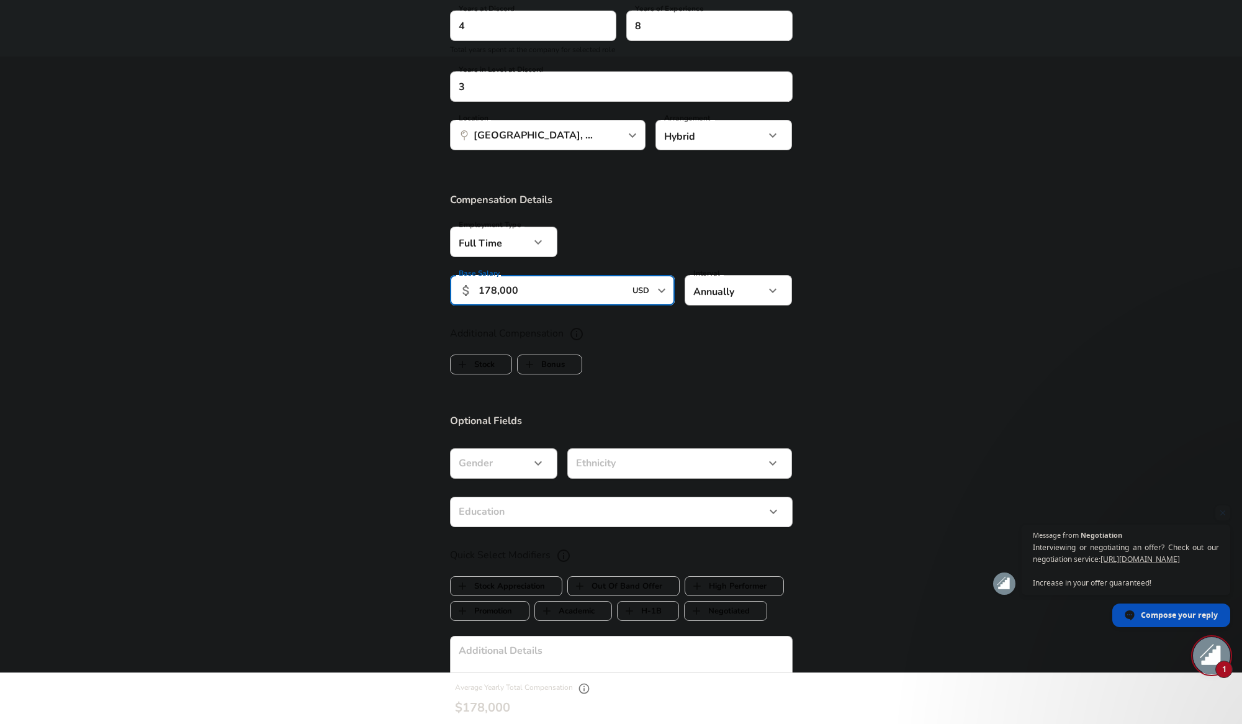
type input "178,000"
click at [478, 374] on label "Stock" at bounding box center [473, 365] width 44 height 24
checkbox input "true"
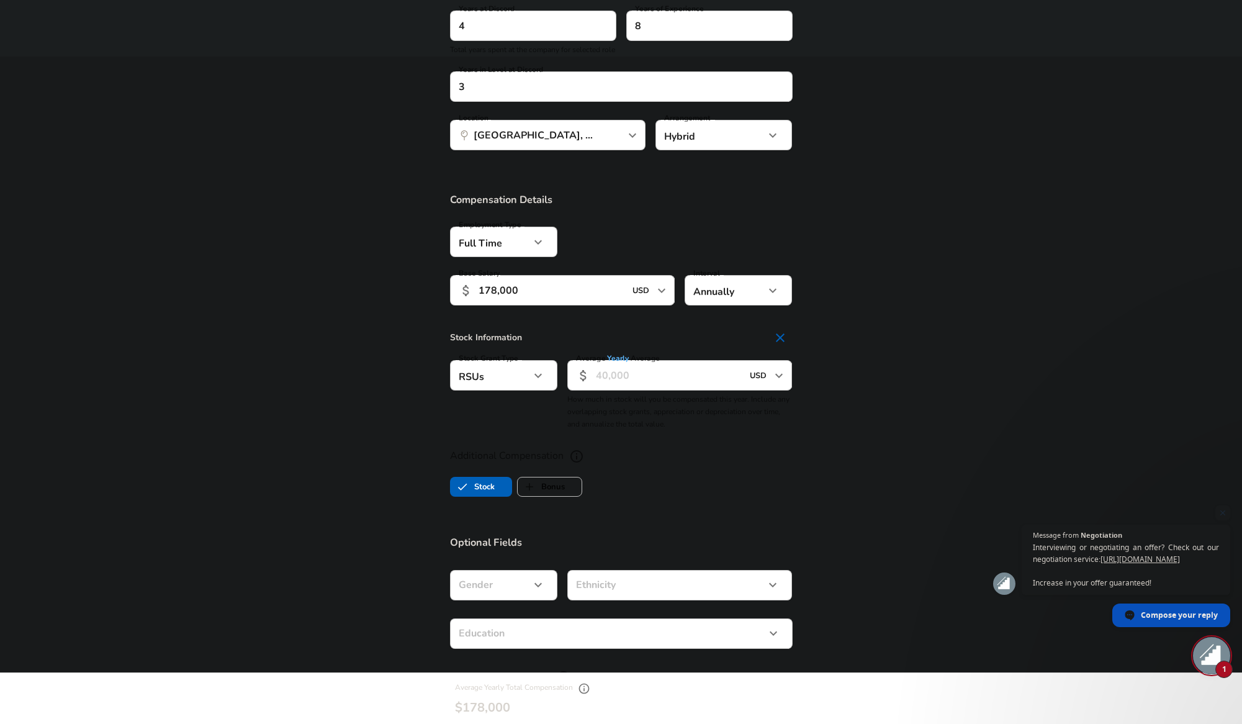
click at [673, 390] on input "Average Yearly Average" at bounding box center [669, 375] width 147 height 30
